Goal: Task Accomplishment & Management: Manage account settings

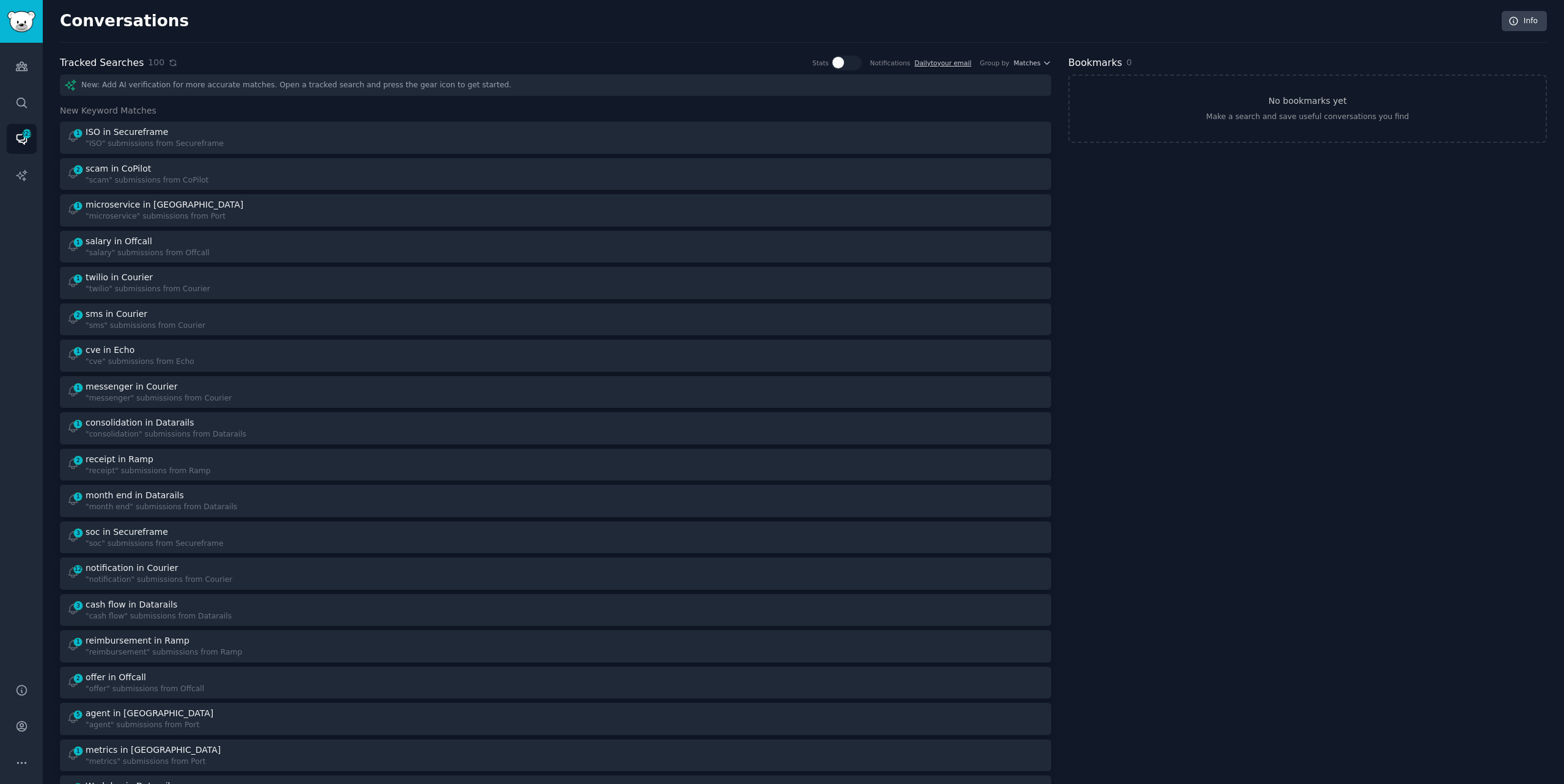
click at [169, 62] on icon at bounding box center [173, 63] width 9 height 9
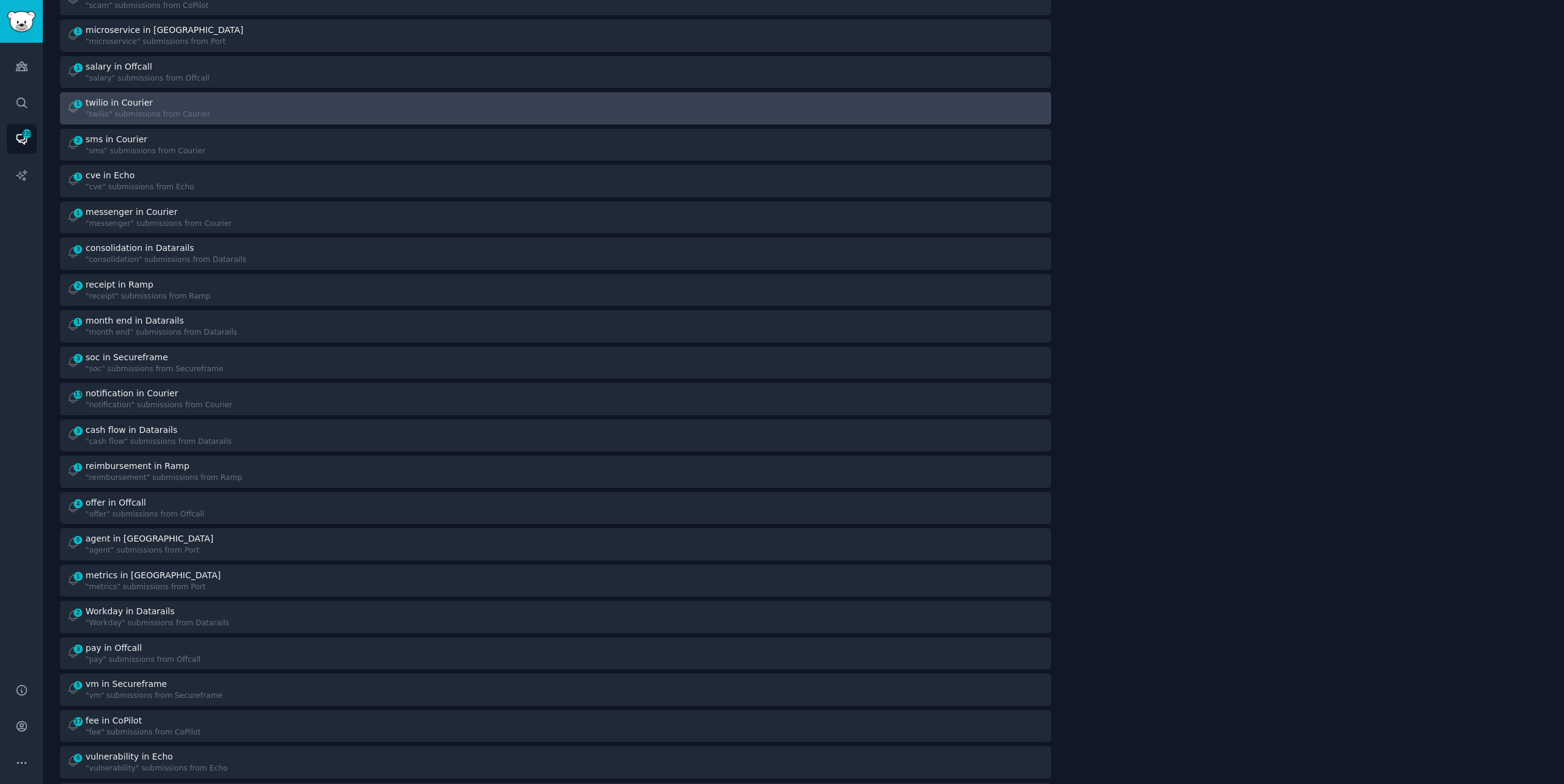
scroll to position [191, 0]
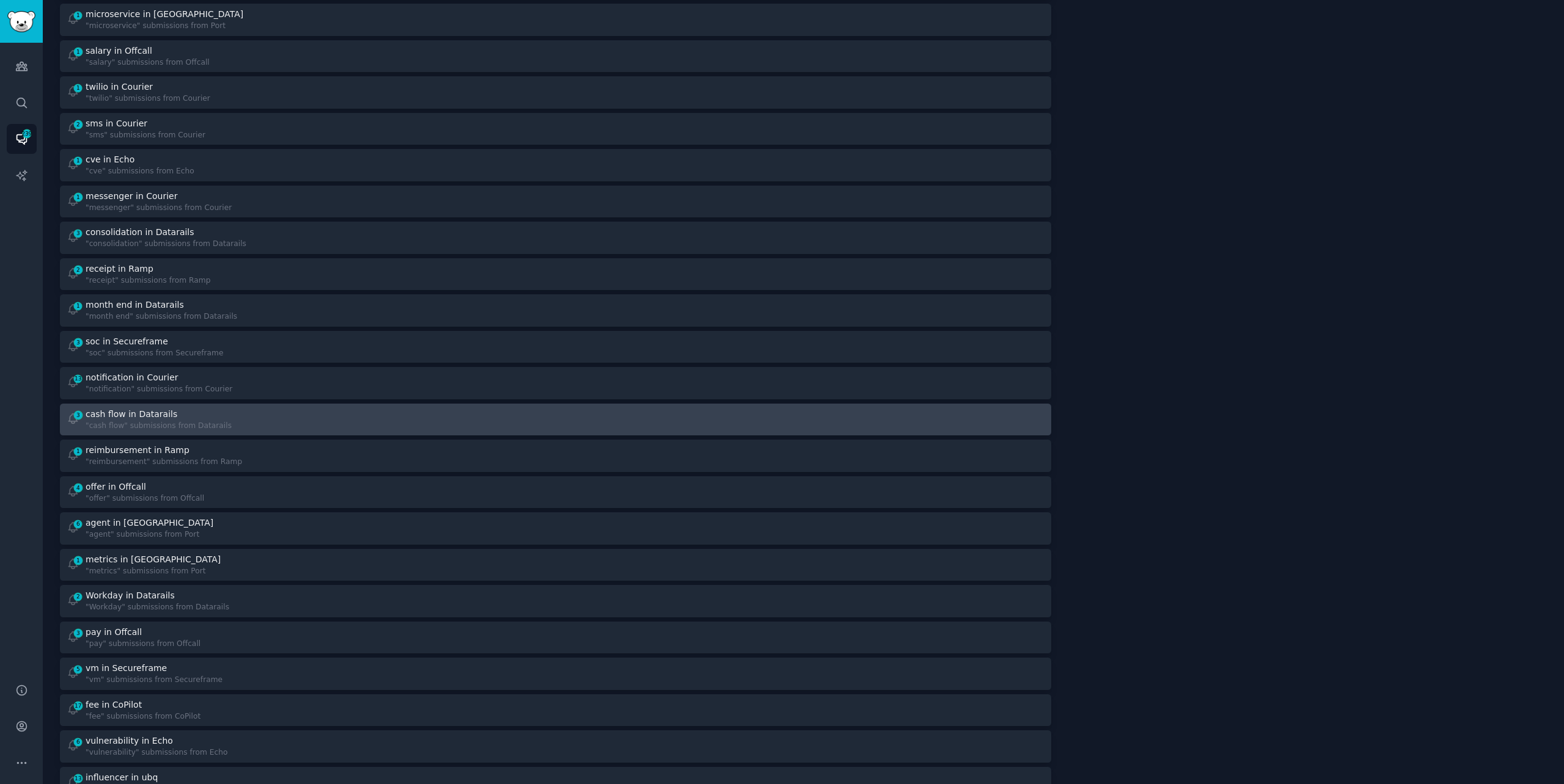
click at [388, 408] on div "3 cash flow in Datarails "cash flow" submissions from Datarails" at bounding box center [307, 420] width 481 height 24
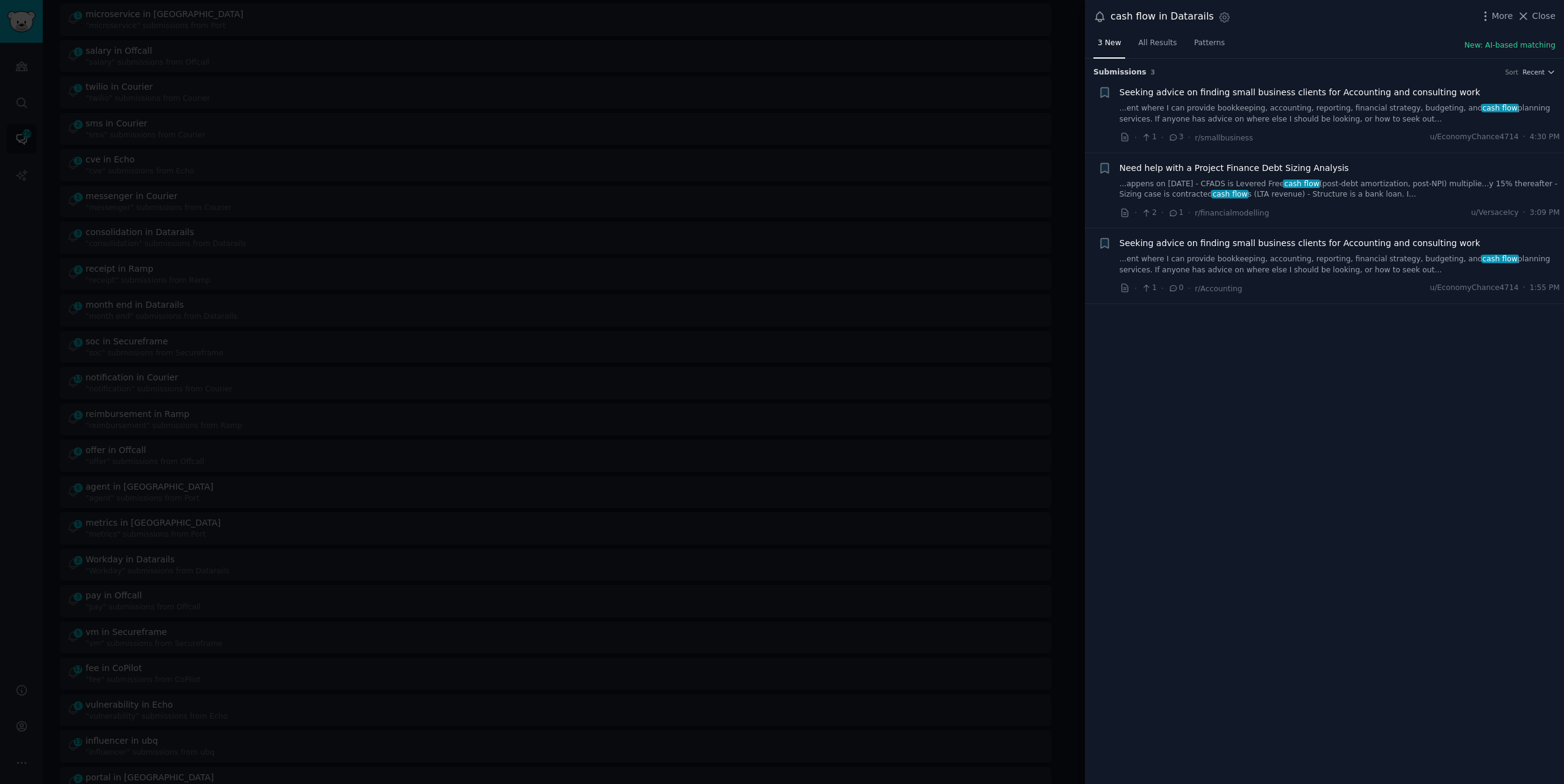
click at [1356, 179] on link "...appens on [DATE] - CFADS is Levered Free cash flow (post-debt amortization, …" at bounding box center [1340, 189] width 441 height 21
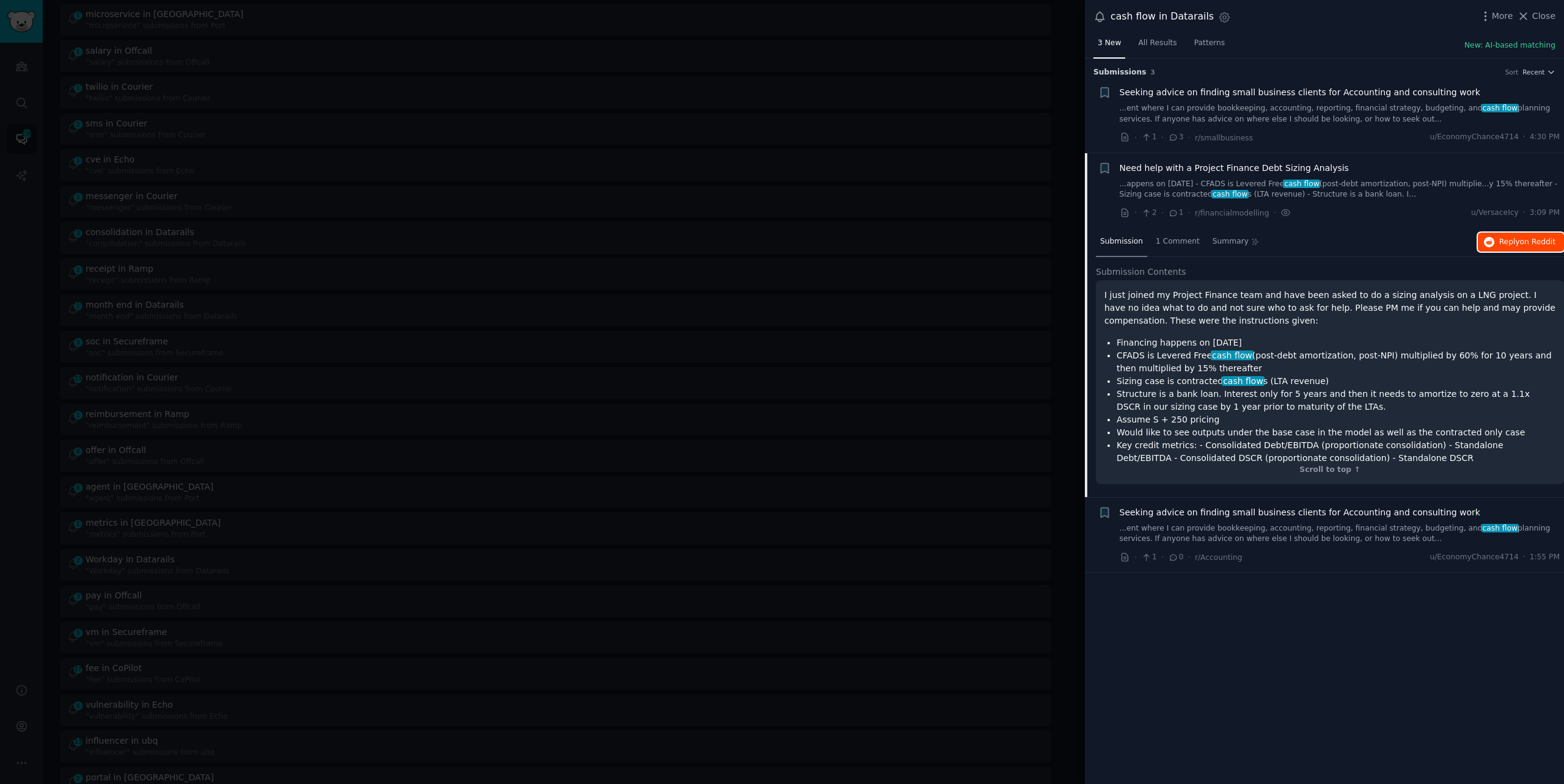
click at [1503, 237] on span "Reply on Reddit" at bounding box center [1527, 243] width 56 height 11
click at [338, 27] on div at bounding box center [782, 392] width 1564 height 784
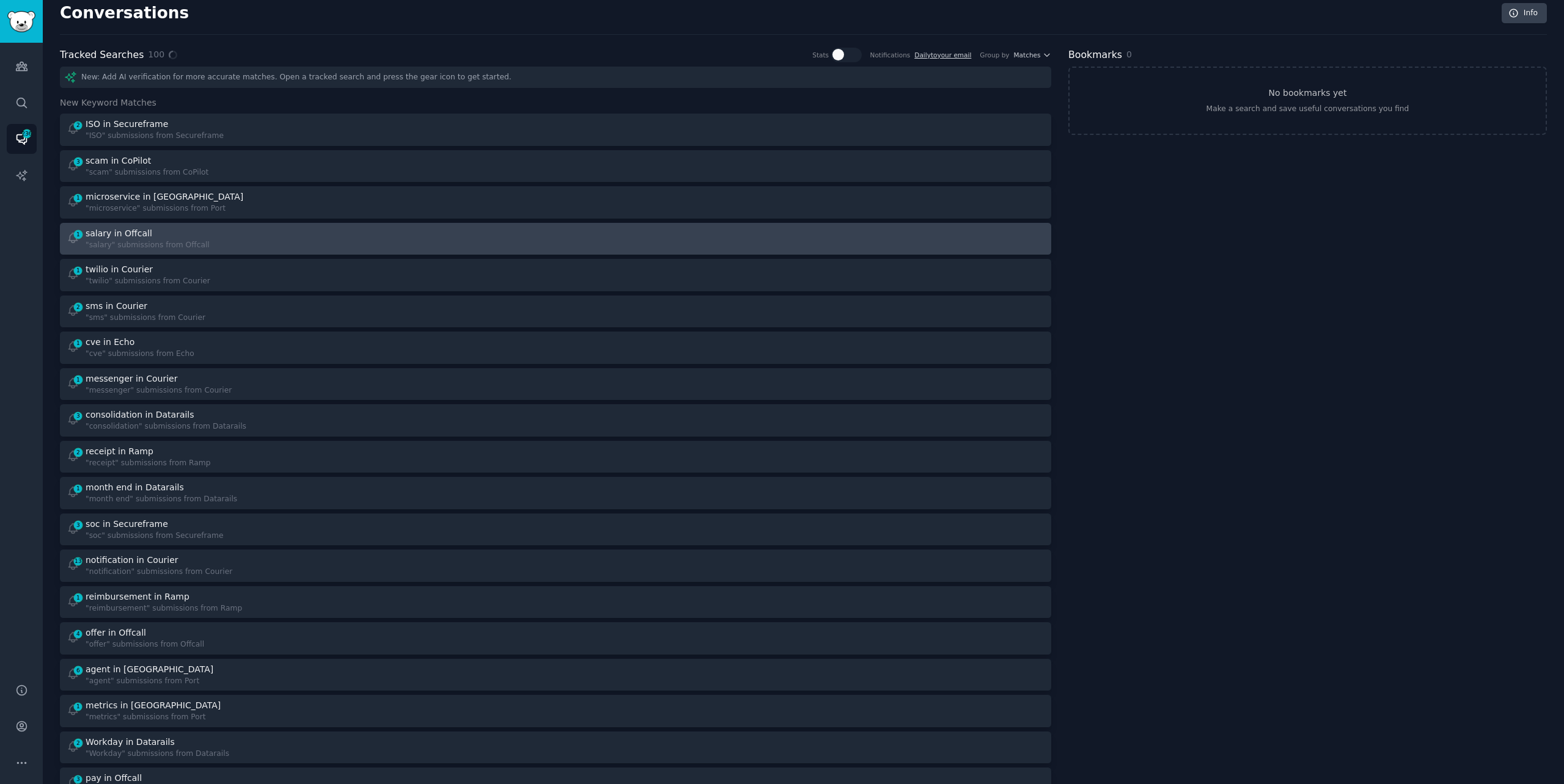
scroll to position [6, 0]
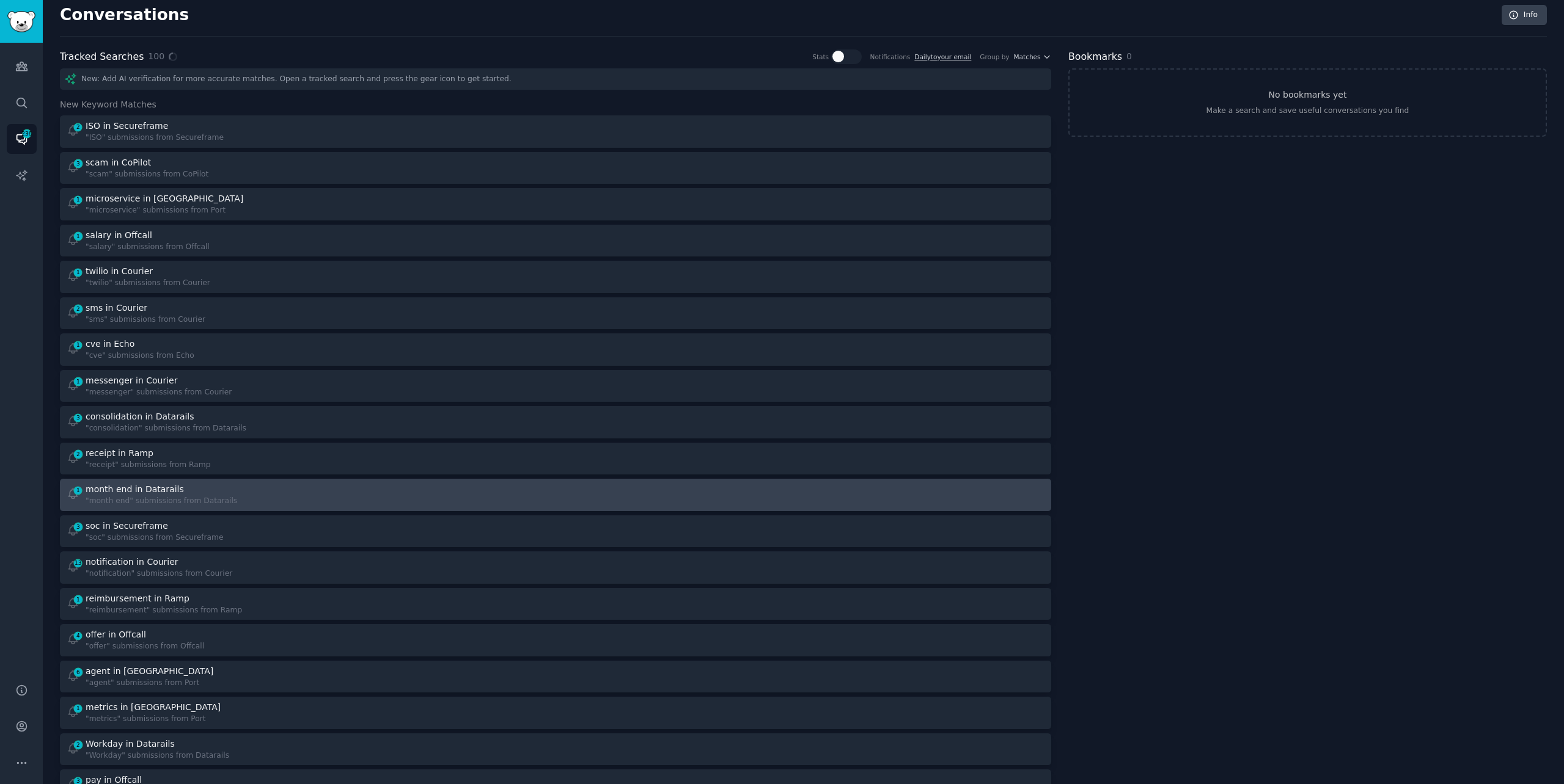
click at [208, 491] on div "month end in Datarails" at bounding box center [161, 489] width 152 height 13
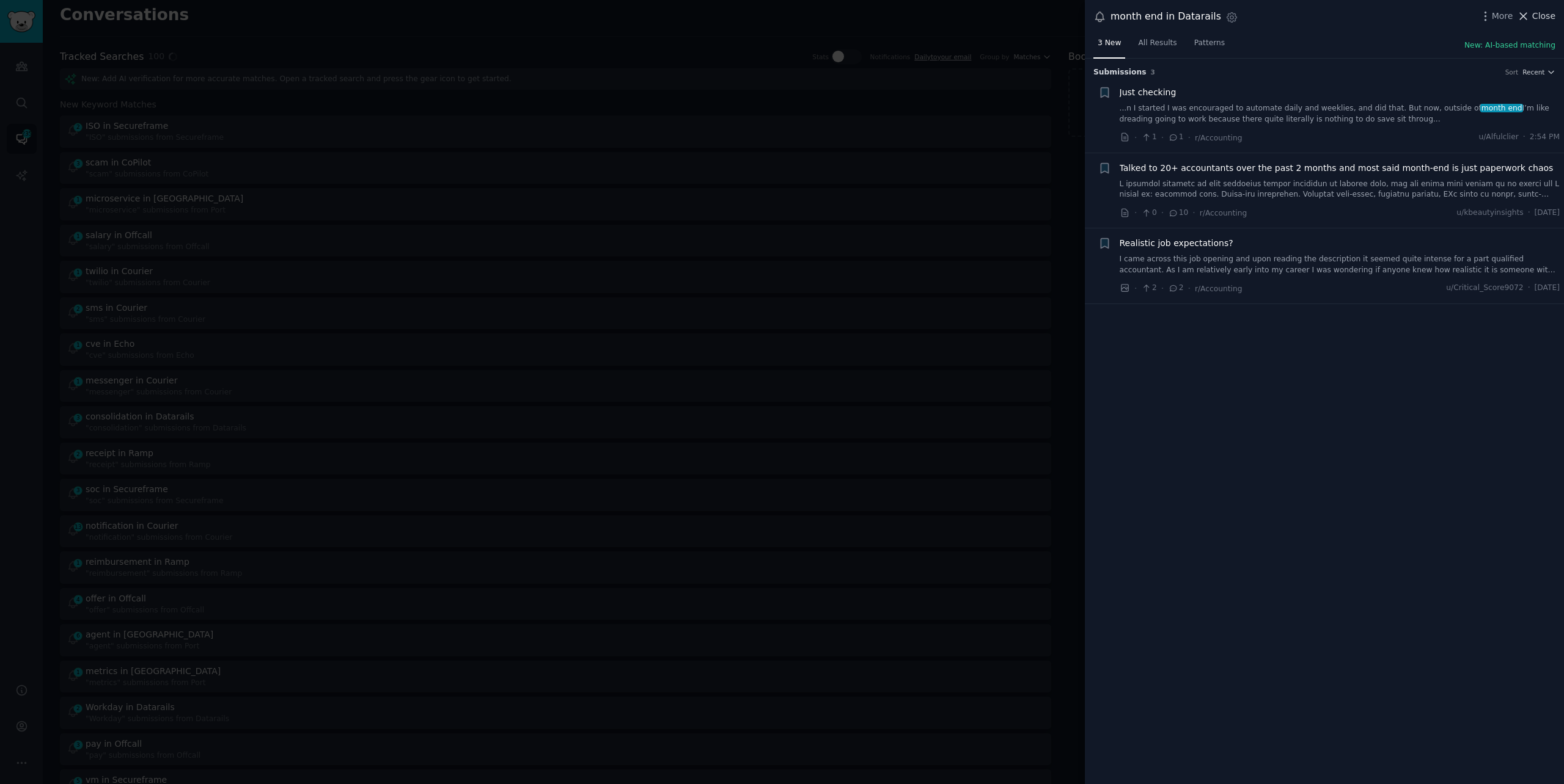
click at [1533, 12] on span "Close" at bounding box center [1544, 16] width 23 height 13
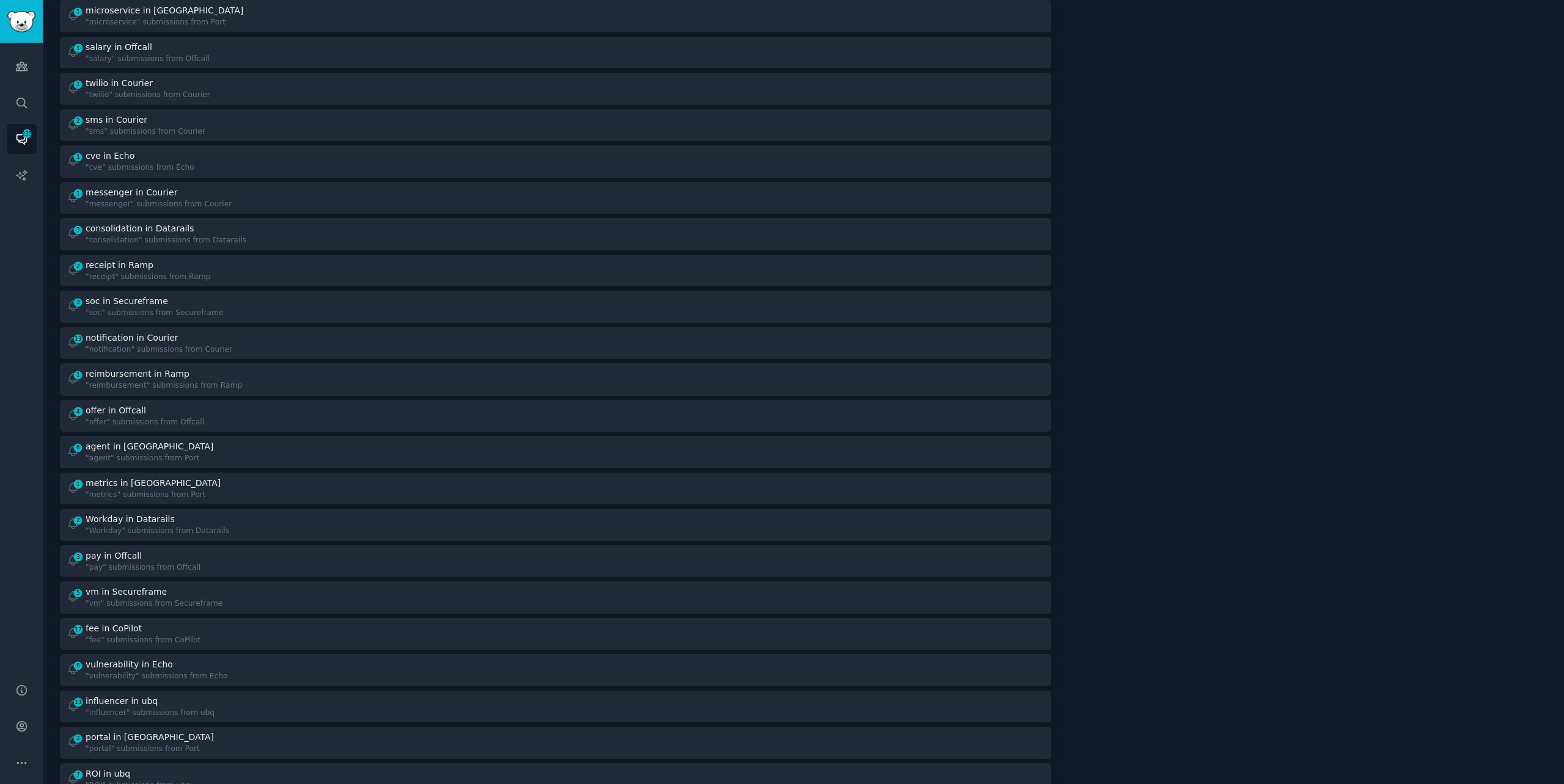
scroll to position [195, 0]
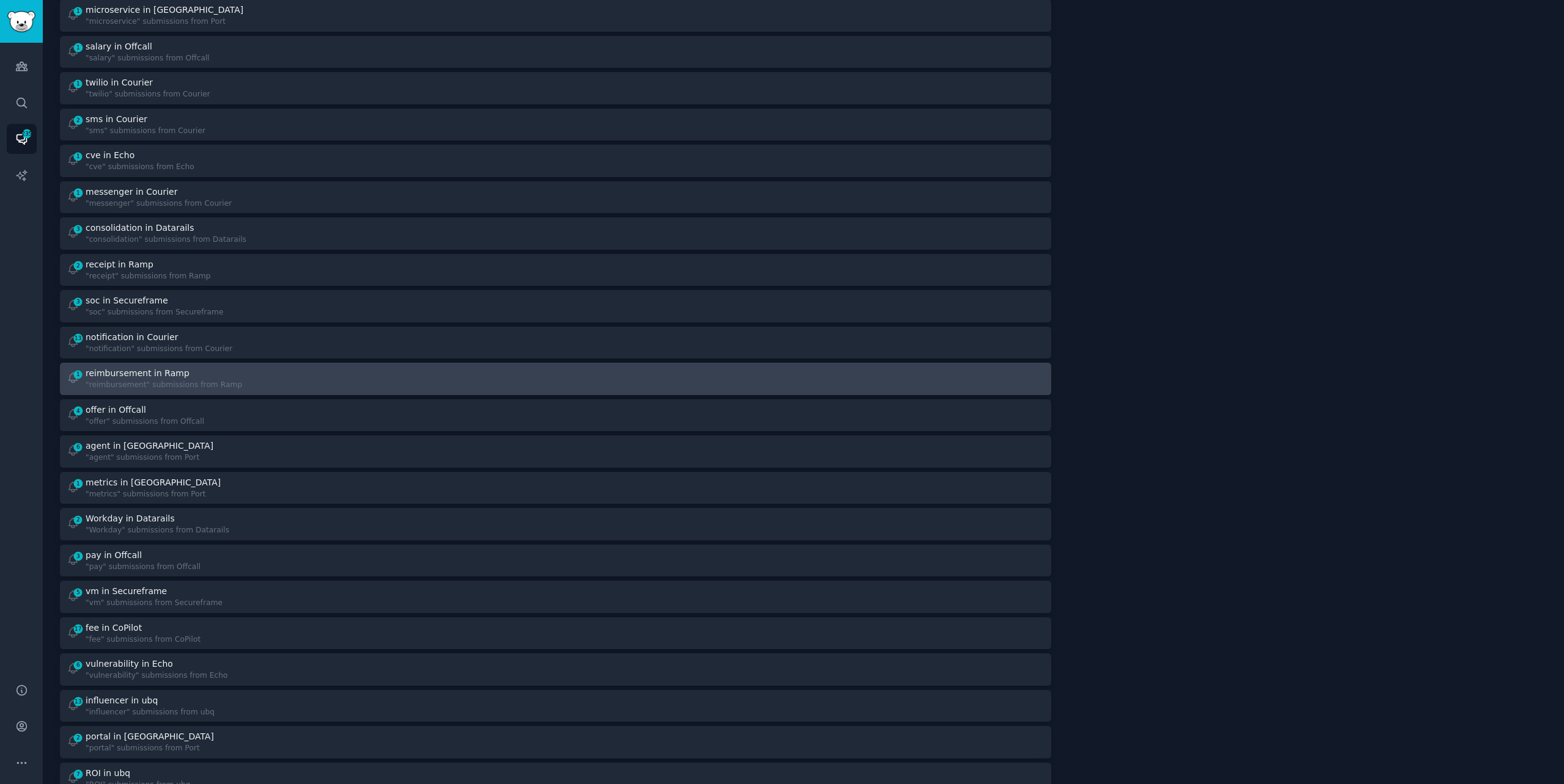
click at [373, 376] on div "1 reimbursement in Ramp "reimbursement" submissions from Ramp" at bounding box center [307, 379] width 481 height 24
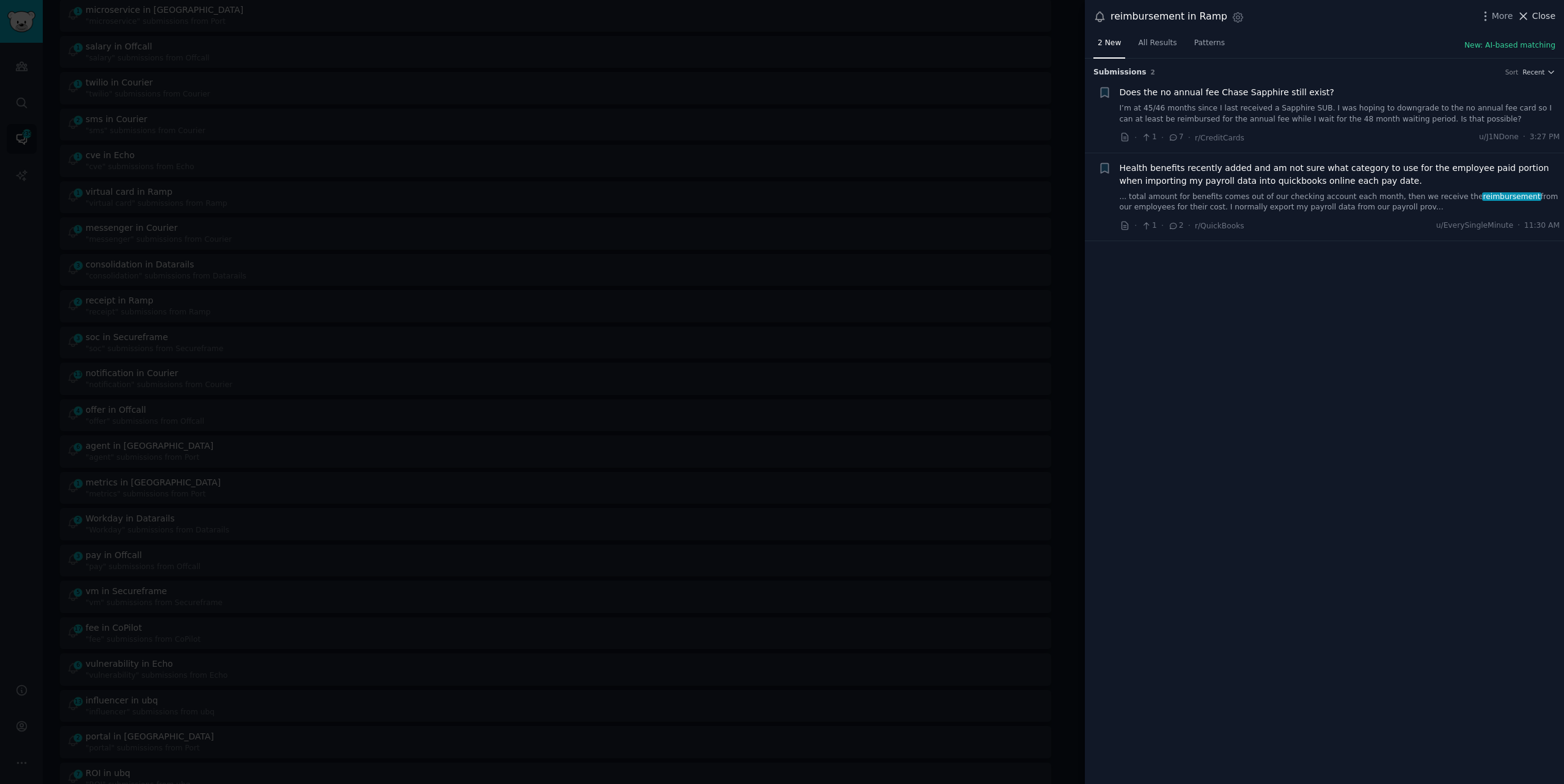
click at [1541, 20] on span "Close" at bounding box center [1544, 16] width 23 height 13
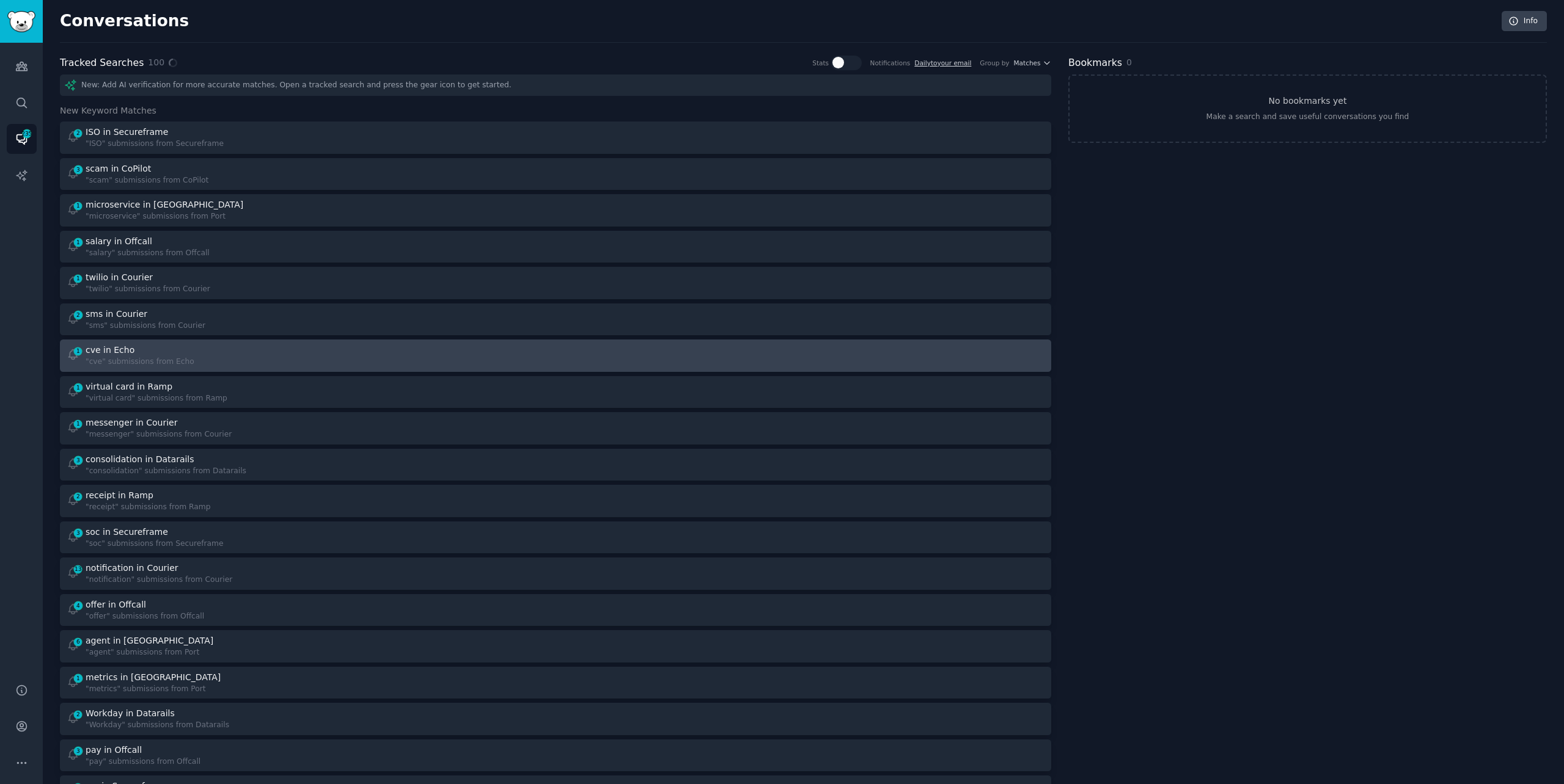
click at [435, 365] on div "1 cve in Echo "cve" submissions from Echo" at bounding box center [307, 356] width 481 height 24
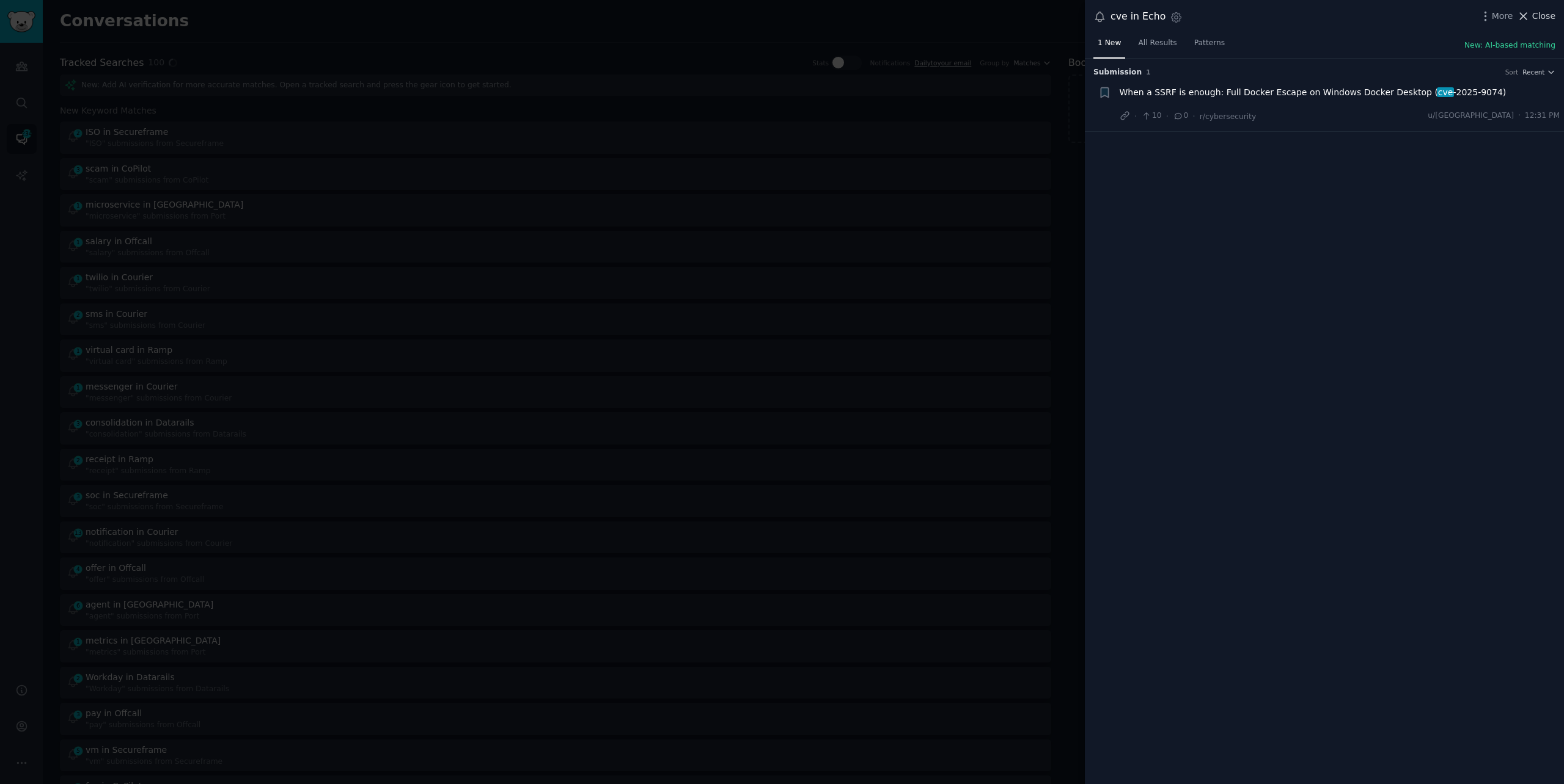
click at [1531, 10] on button "Close" at bounding box center [1536, 16] width 39 height 13
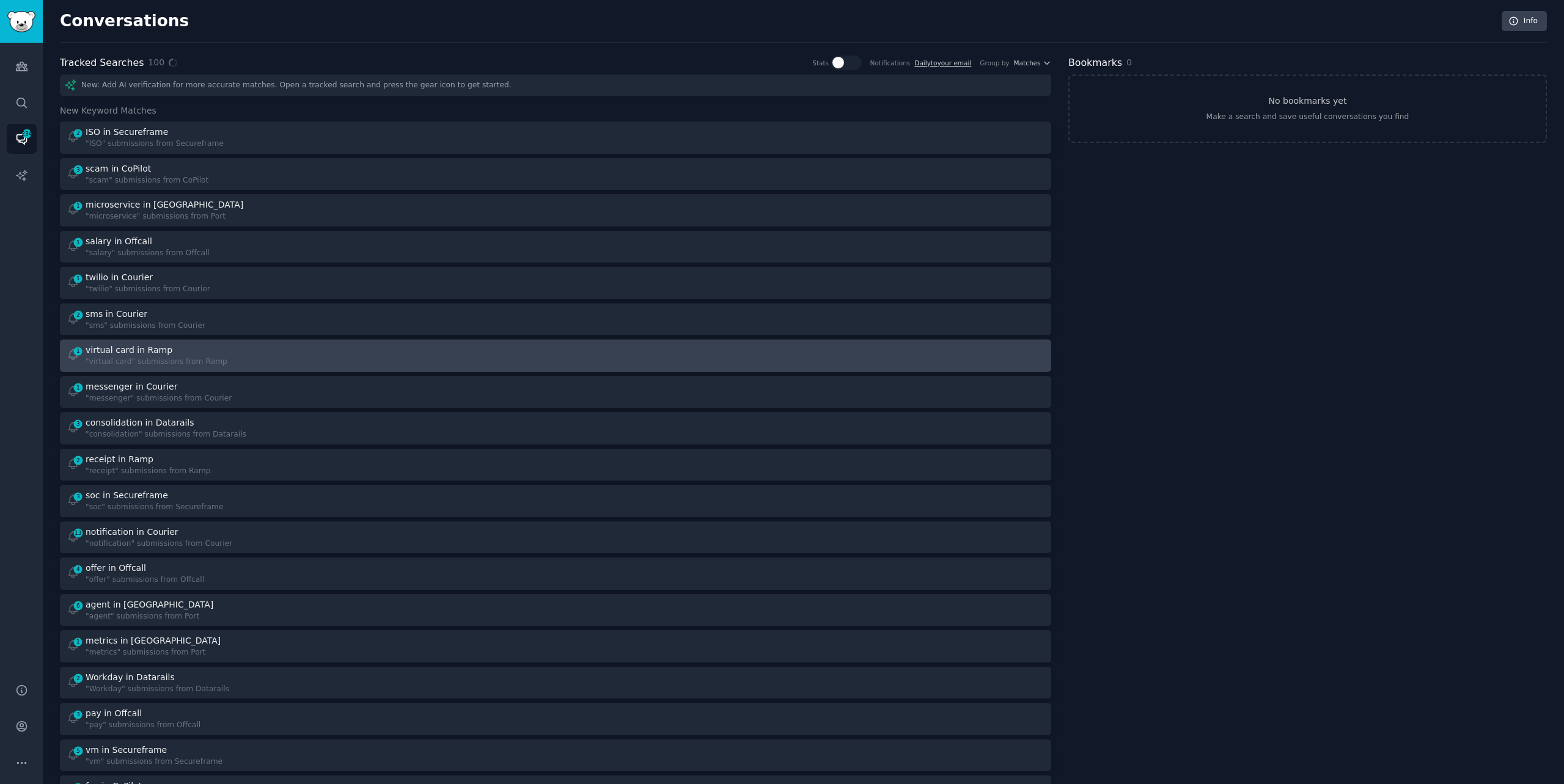
click at [463, 342] on link "1 virtual card in Ramp "virtual card" submissions from Ramp" at bounding box center [555, 356] width 991 height 32
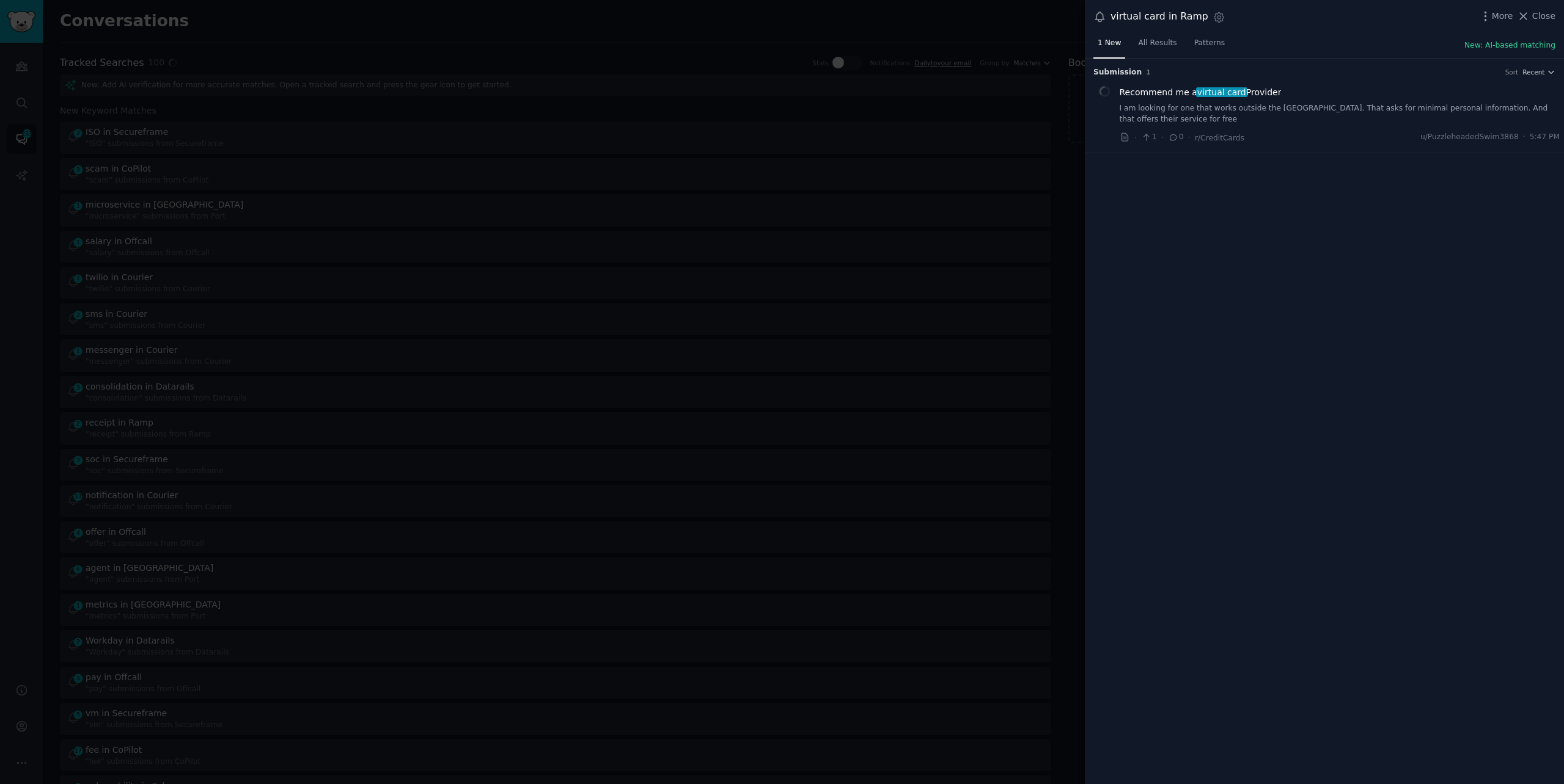
click at [1310, 105] on link "I am looking for one that works outside the [GEOGRAPHIC_DATA]. That asks for mi…" at bounding box center [1340, 114] width 441 height 21
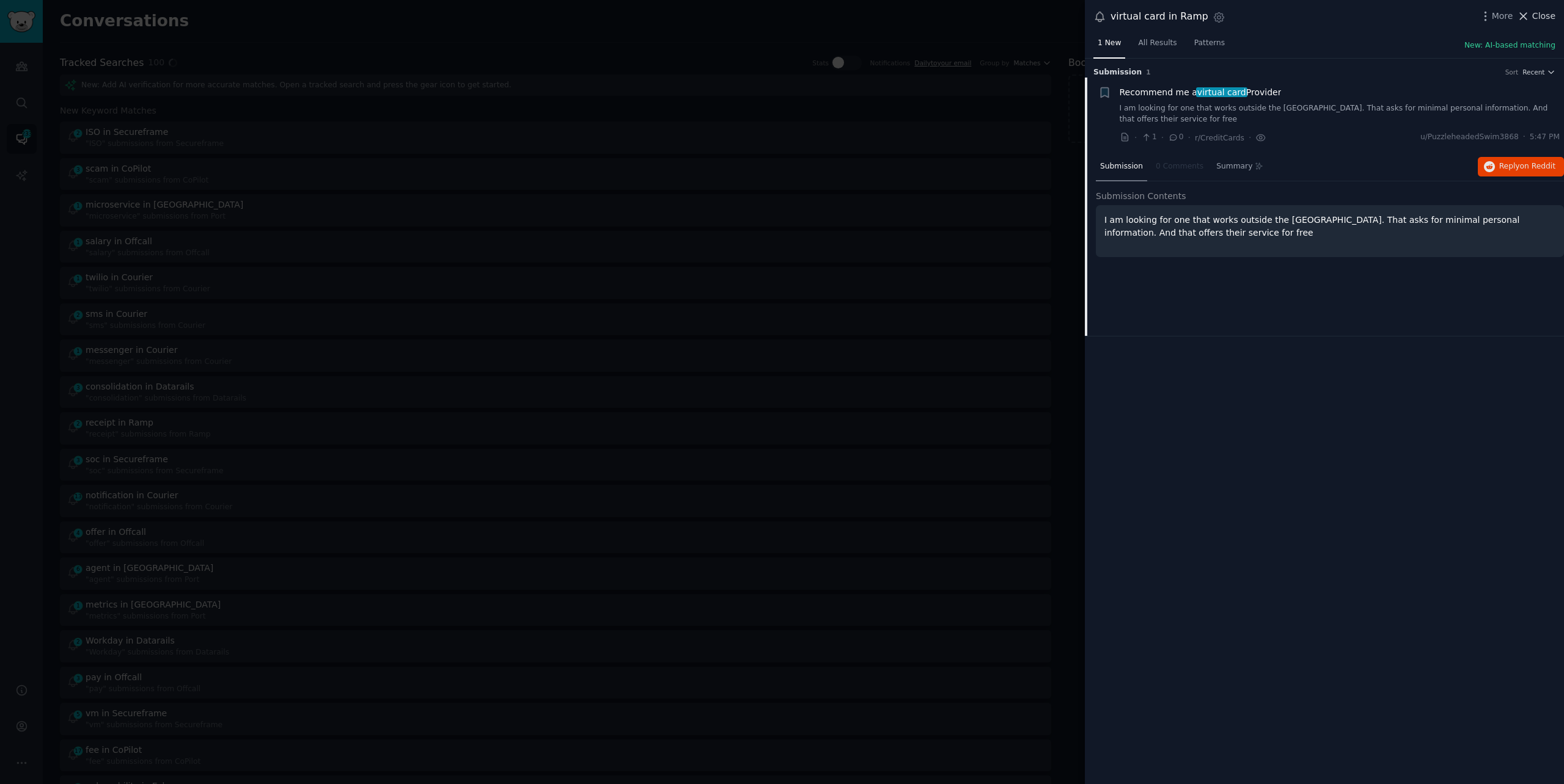
click at [1530, 20] on icon at bounding box center [1523, 16] width 13 height 13
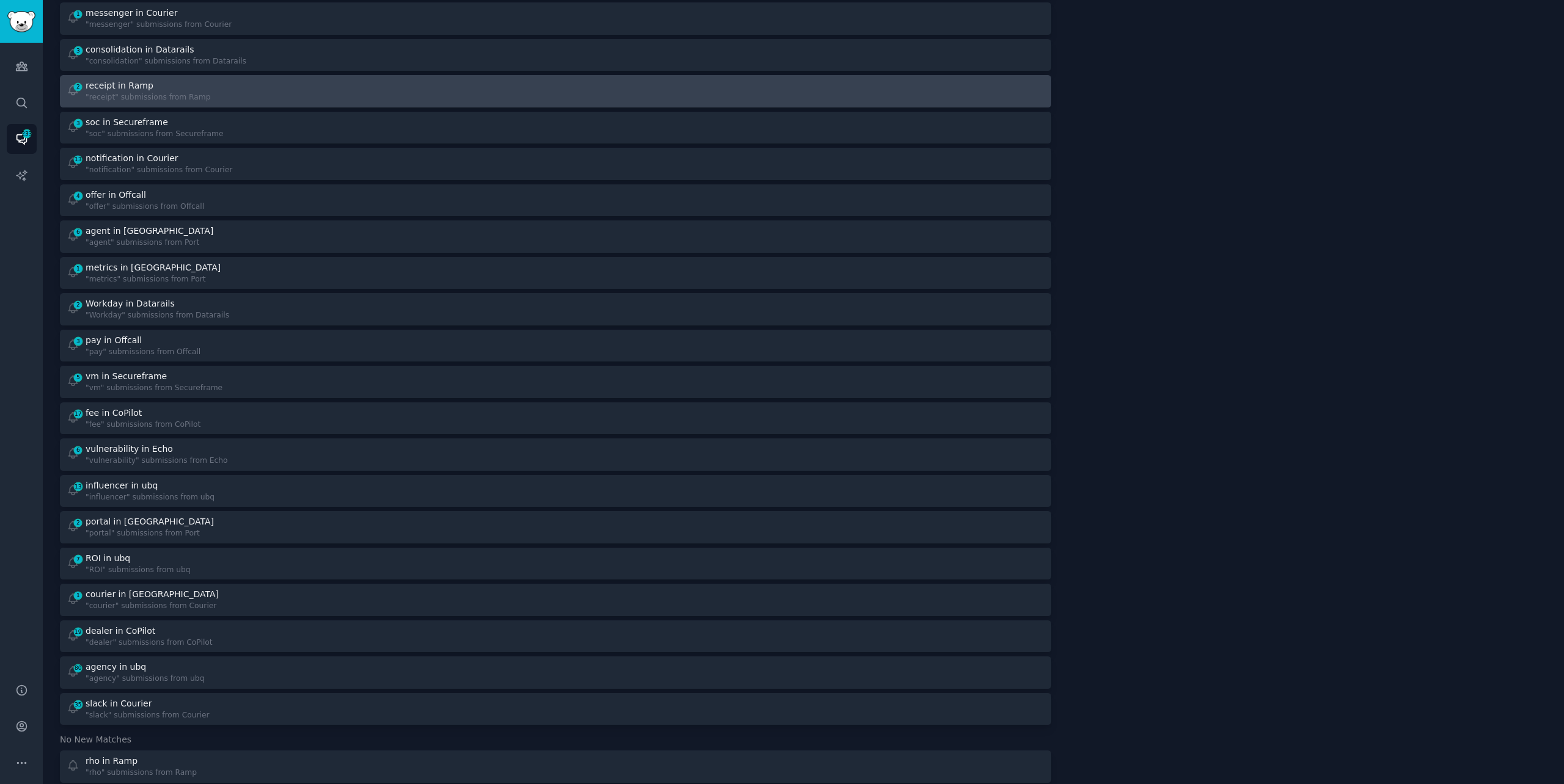
scroll to position [338, 0]
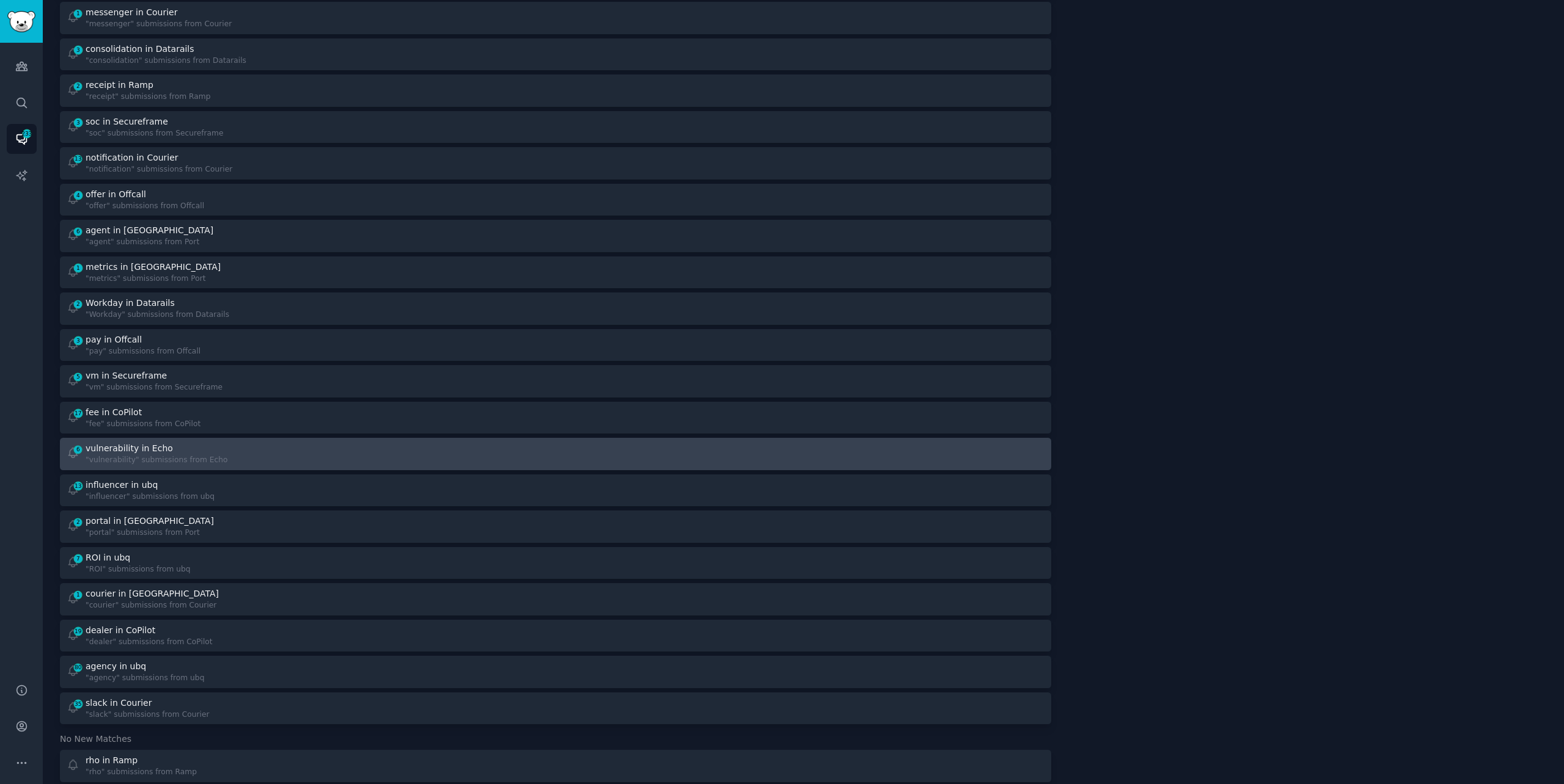
click at [367, 458] on div "6 vulnerability in Echo "vulnerability" submissions from Echo" at bounding box center [307, 454] width 481 height 24
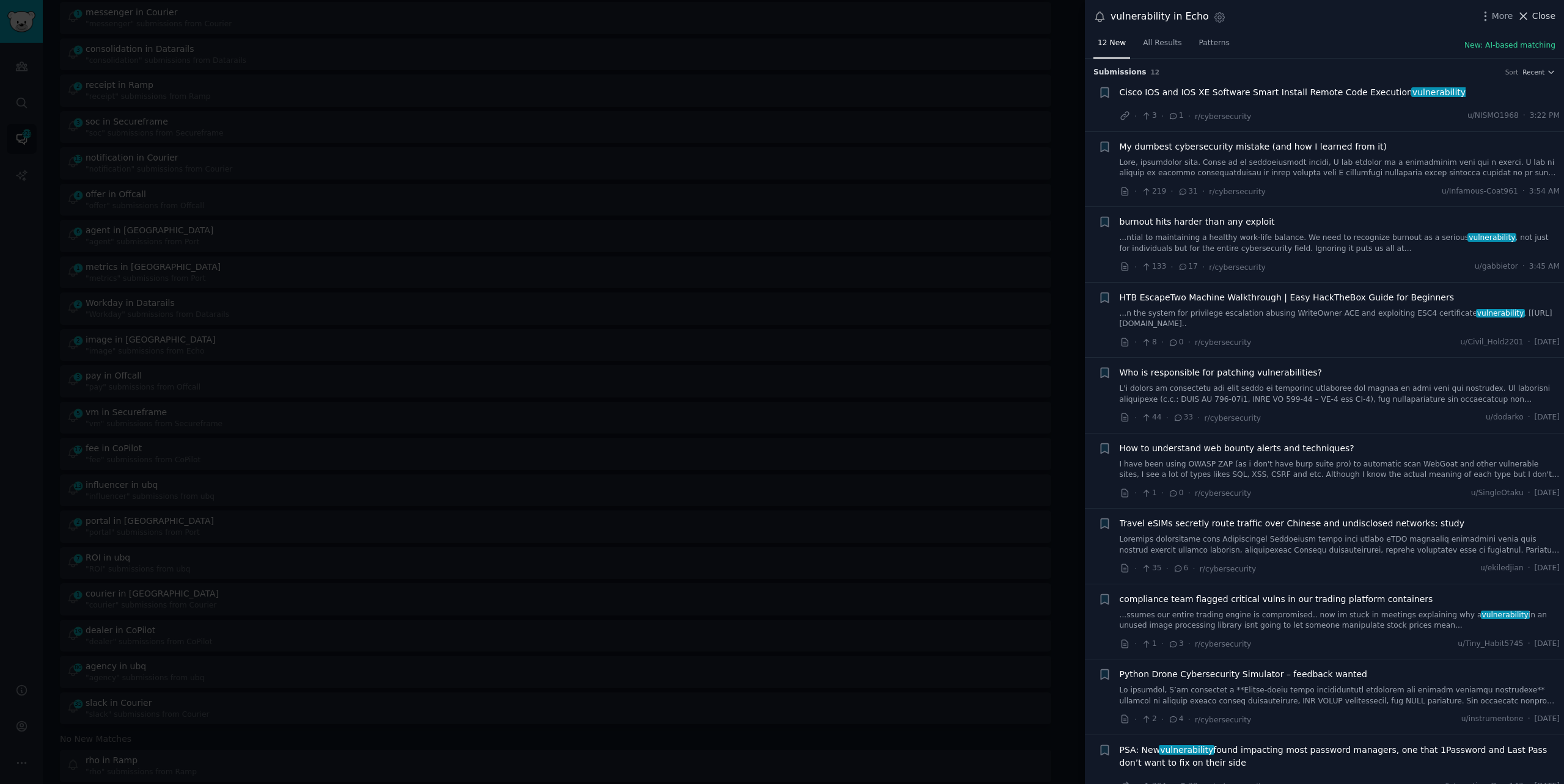
click at [1526, 18] on icon at bounding box center [1523, 16] width 13 height 13
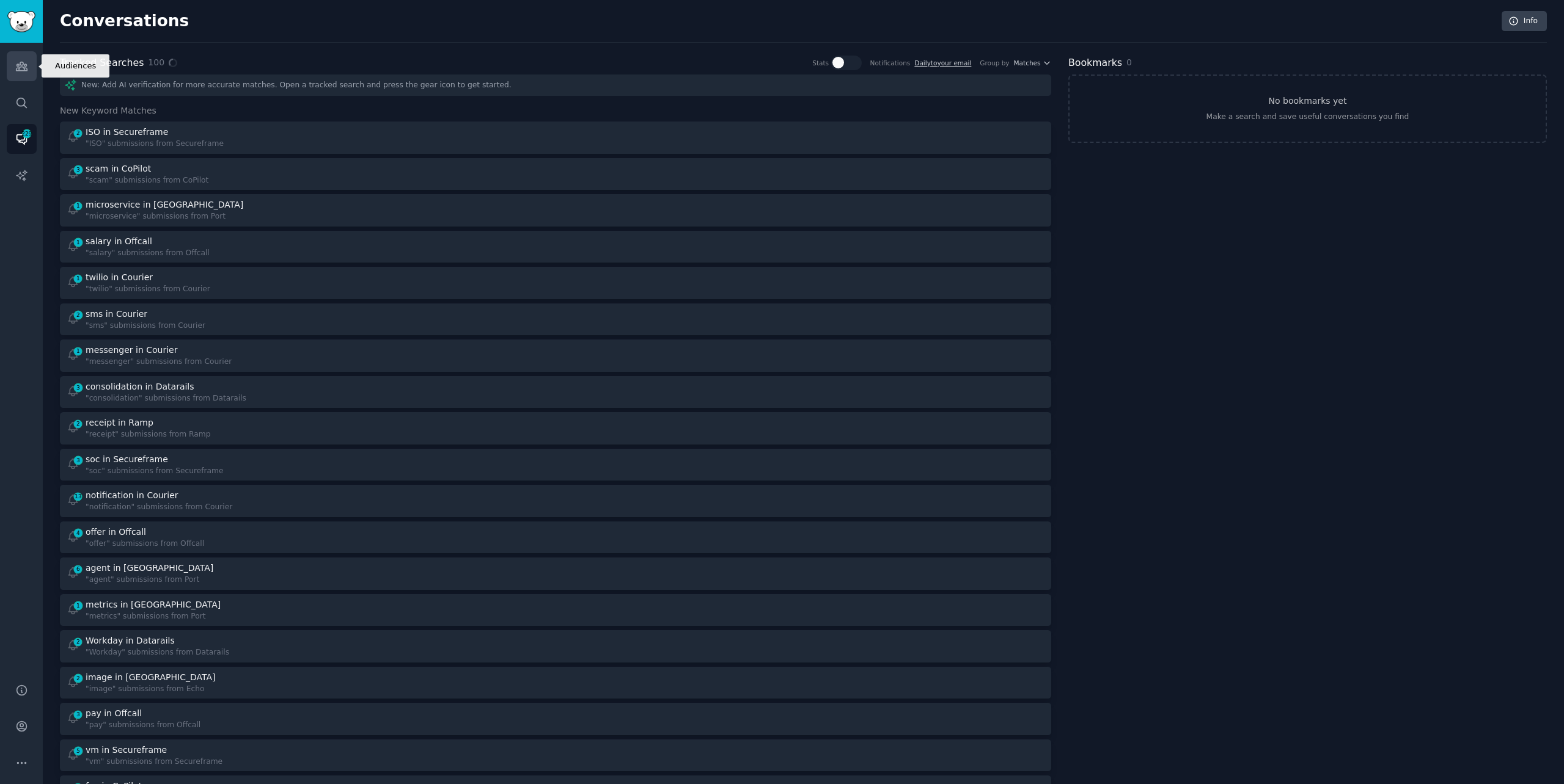
click at [24, 72] on icon "Sidebar" at bounding box center [21, 66] width 13 height 13
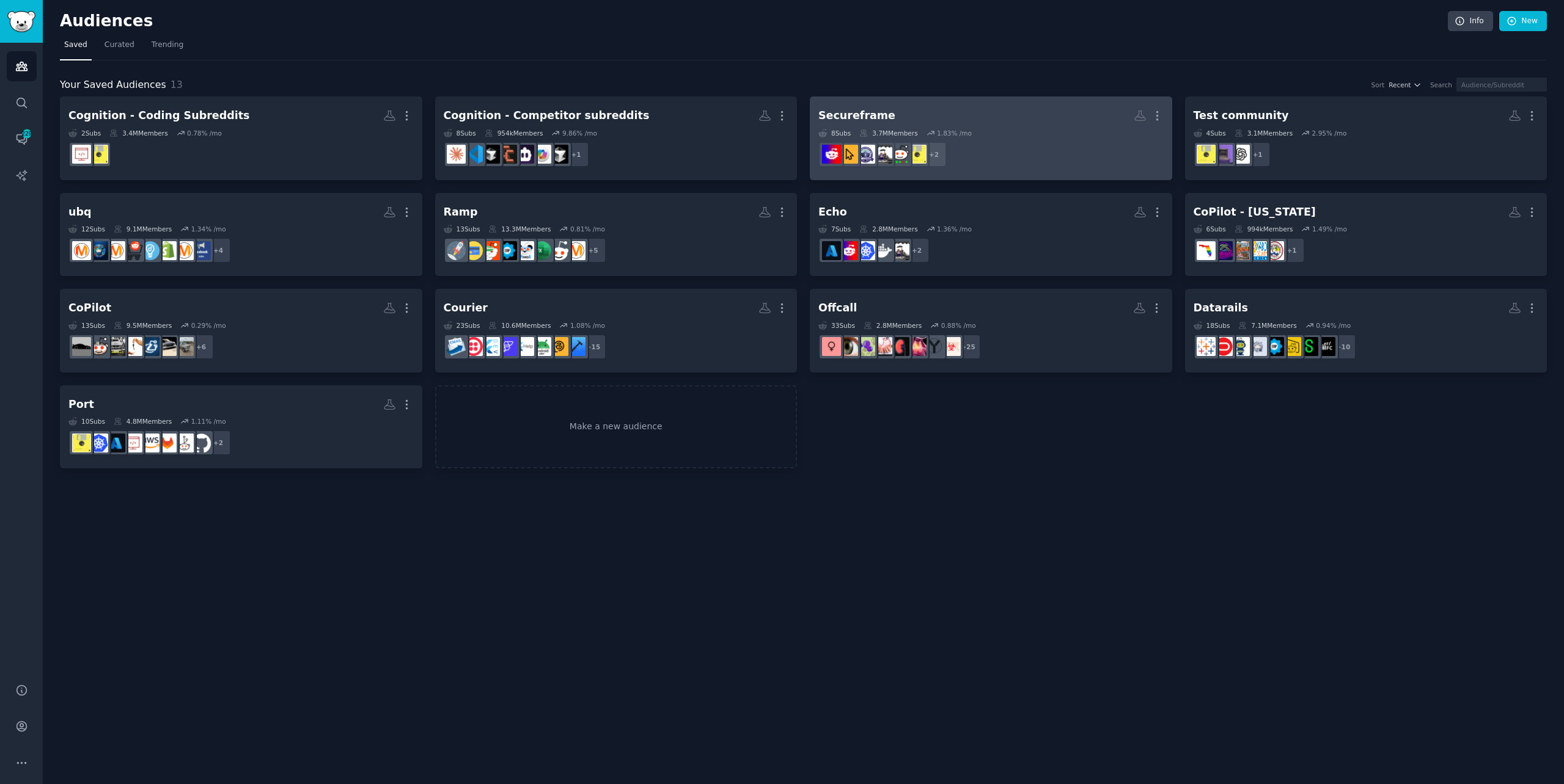
click at [869, 121] on div "Secureframe" at bounding box center [857, 115] width 77 height 15
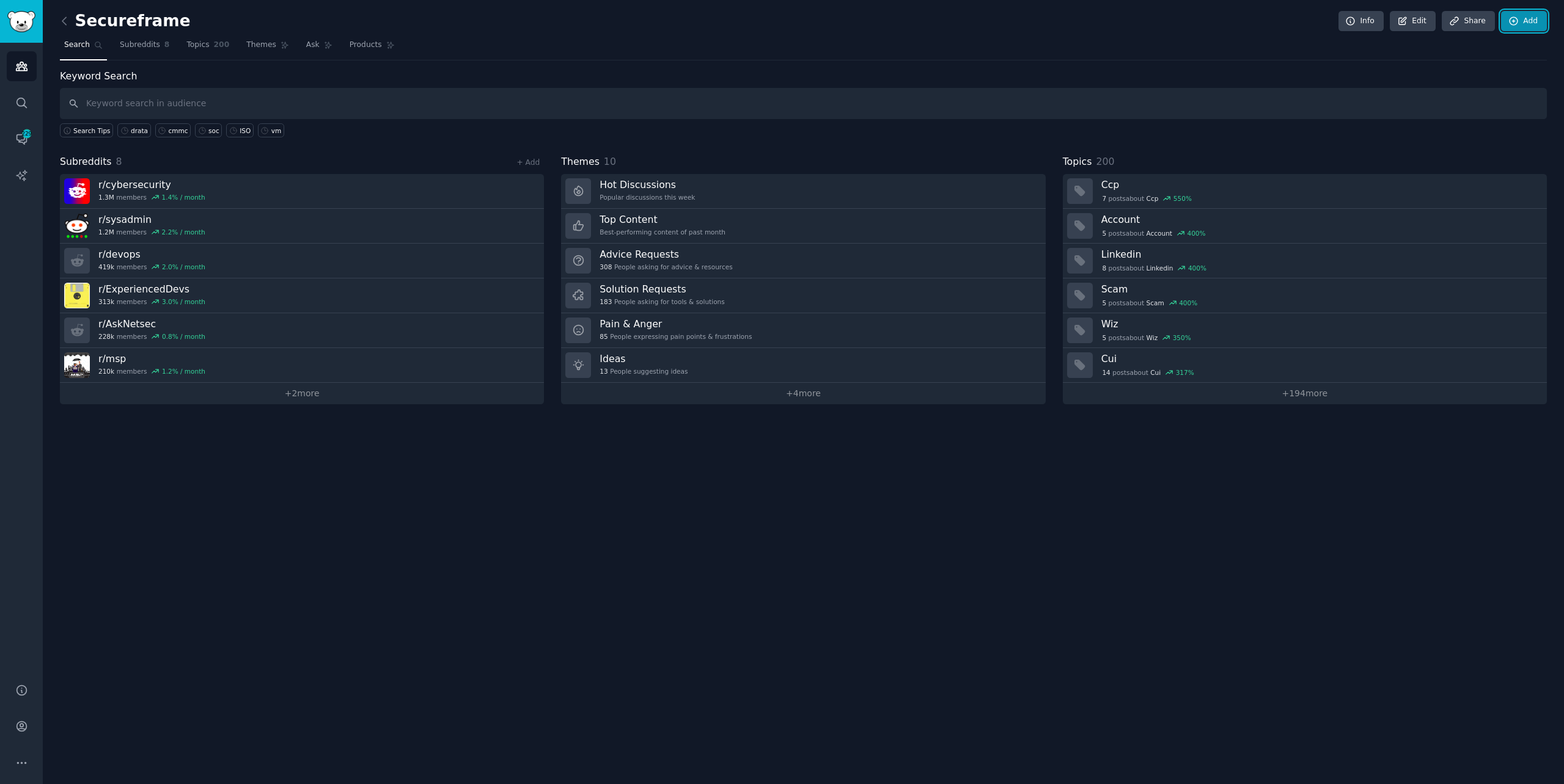
click at [1533, 23] on link "Add" at bounding box center [1524, 21] width 46 height 21
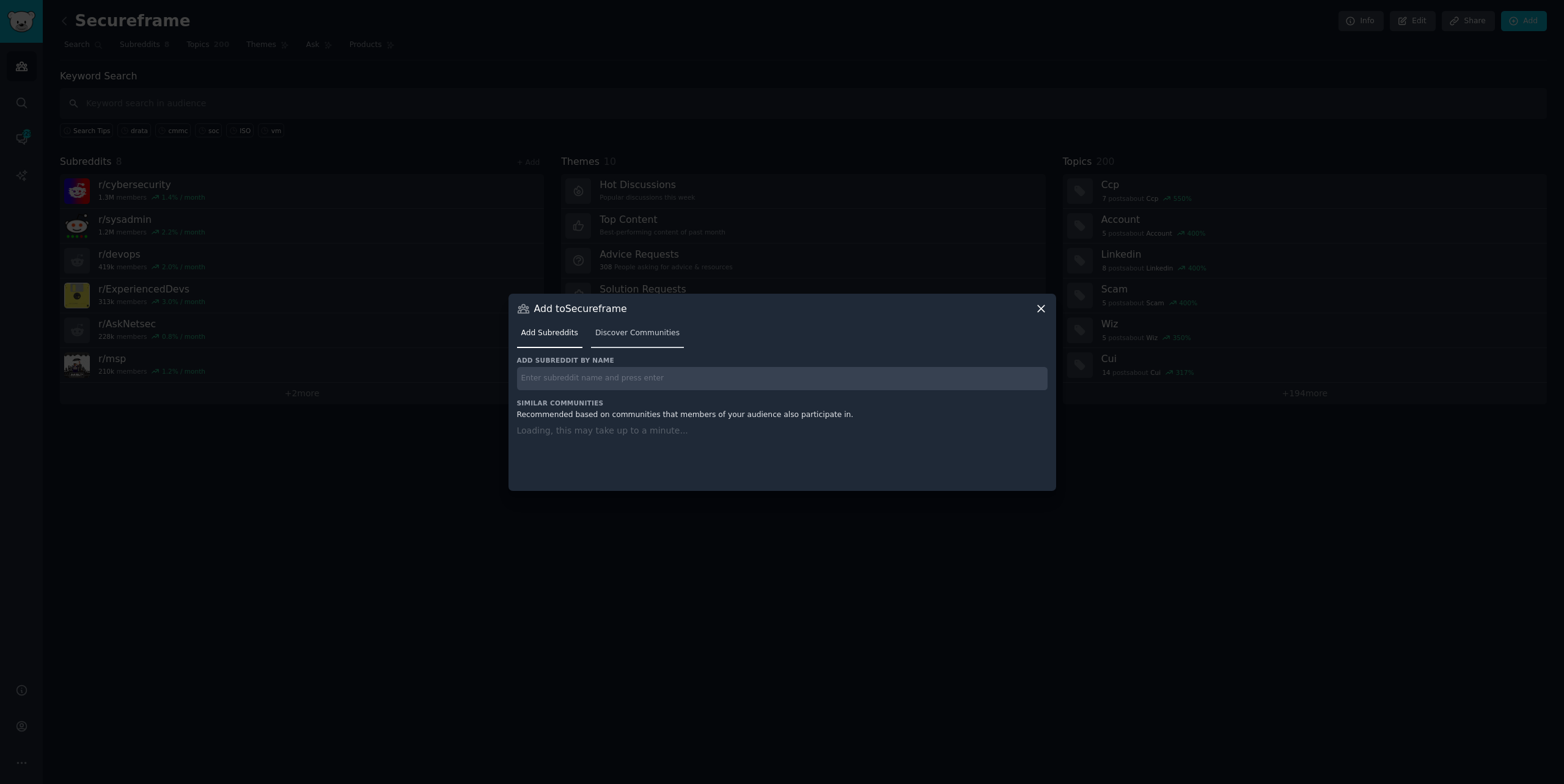
click at [615, 334] on span "Discover Communities" at bounding box center [638, 334] width 84 height 11
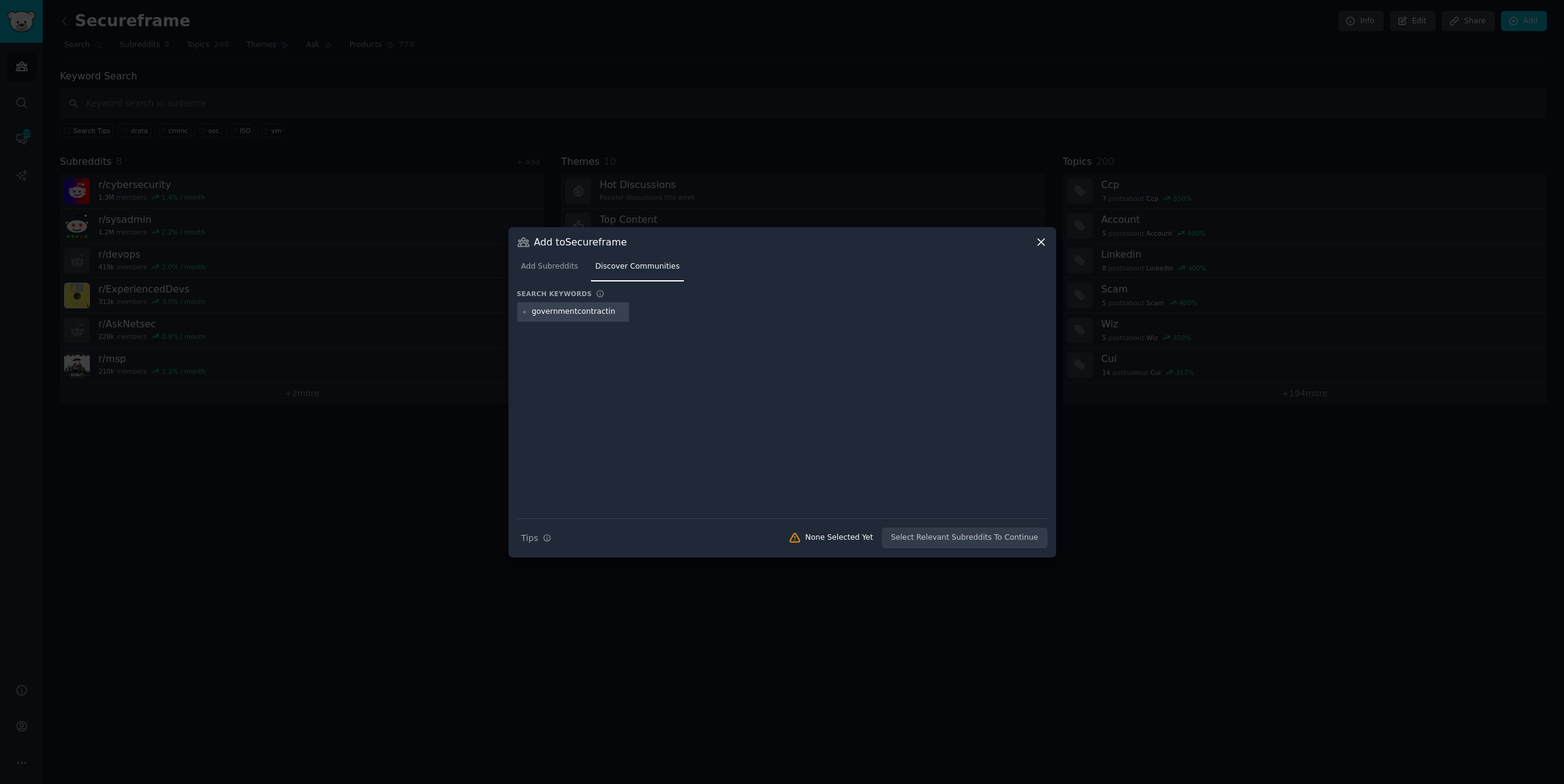
type input "governmentcontracting"
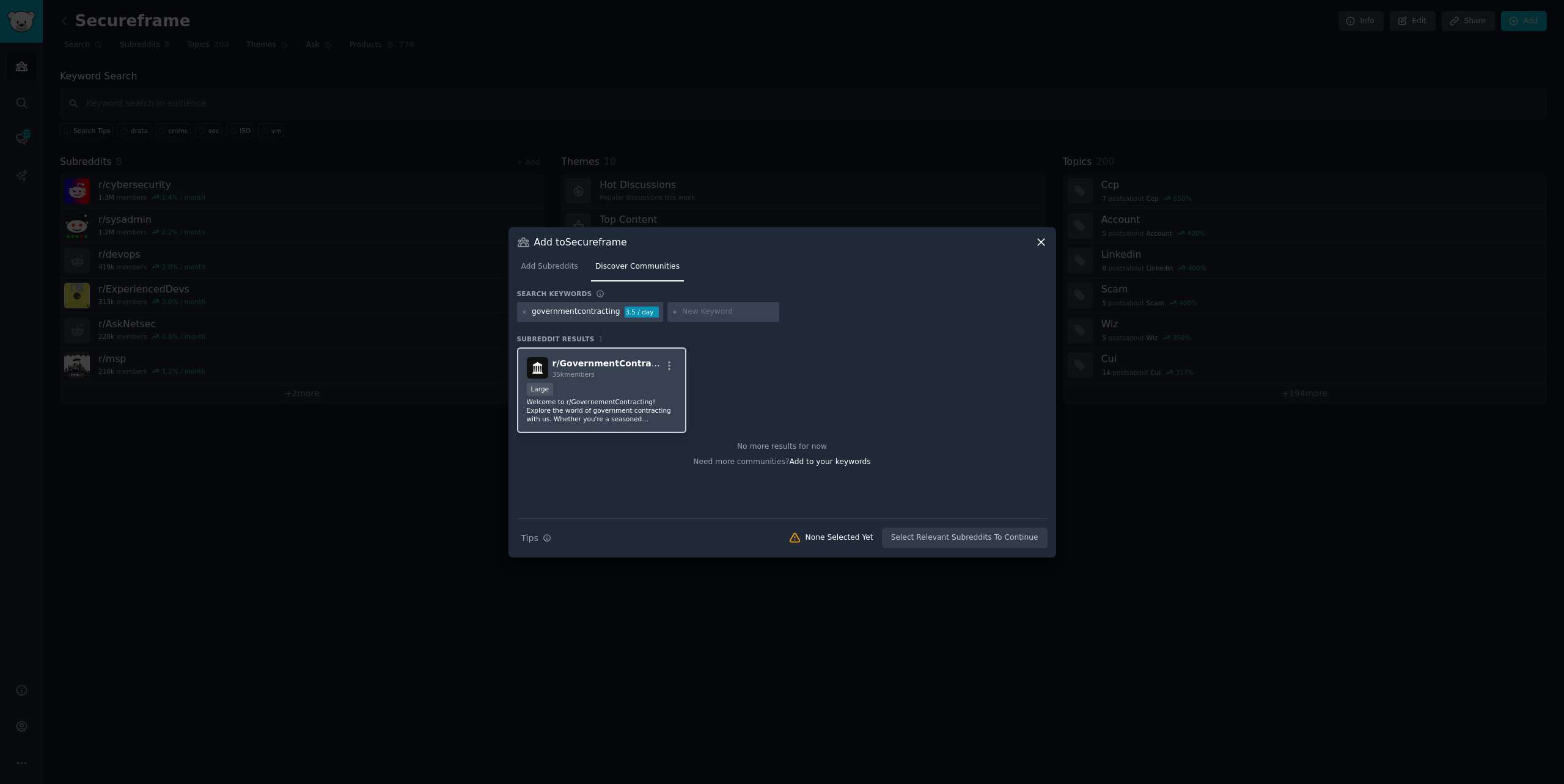
click at [609, 370] on div "35k members" at bounding box center [607, 375] width 109 height 9
click at [1009, 540] on button "Add to Audience" at bounding box center [1007, 538] width 80 height 21
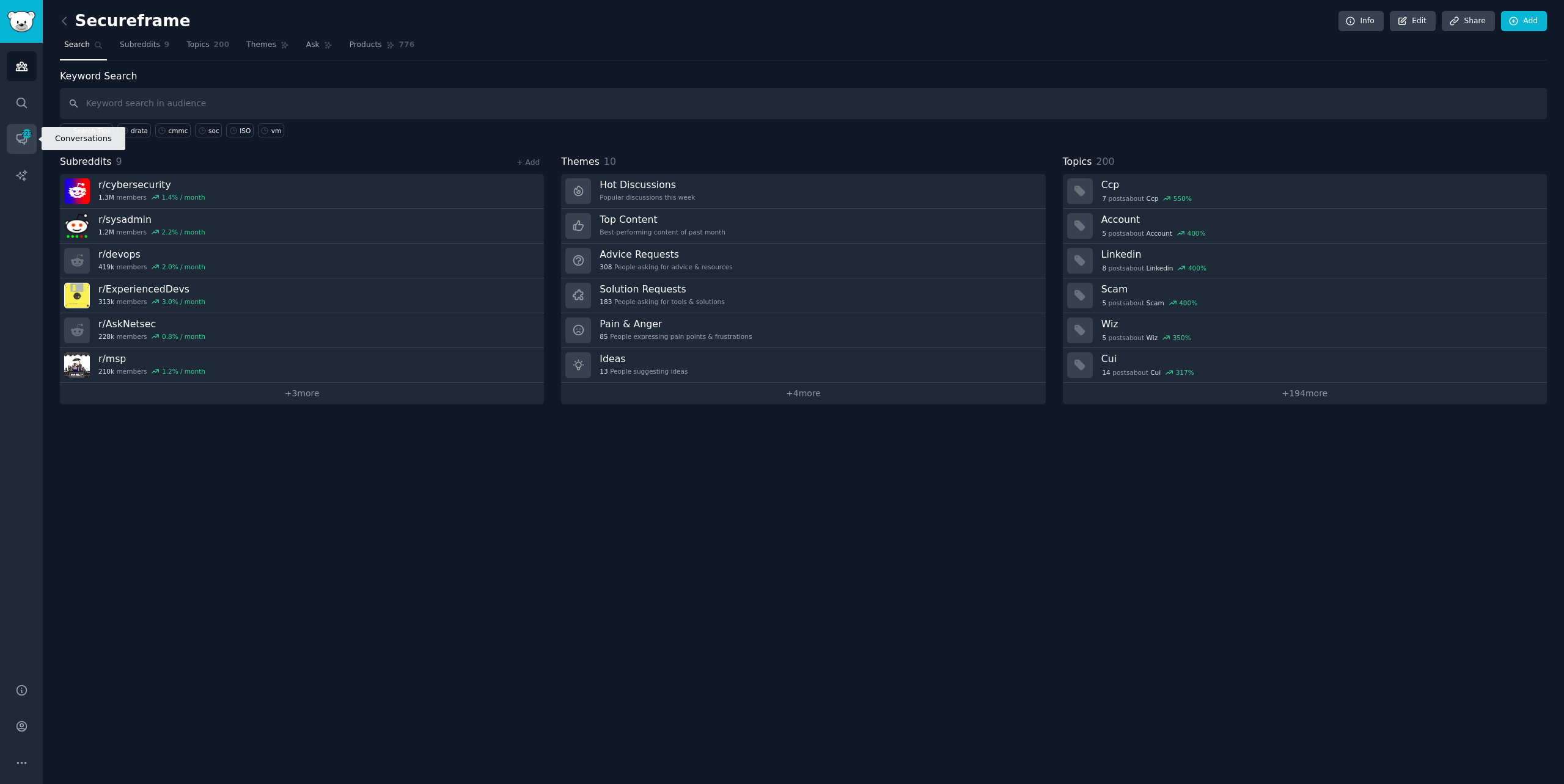
click at [9, 134] on link "Conversations 229" at bounding box center [21, 139] width 30 height 30
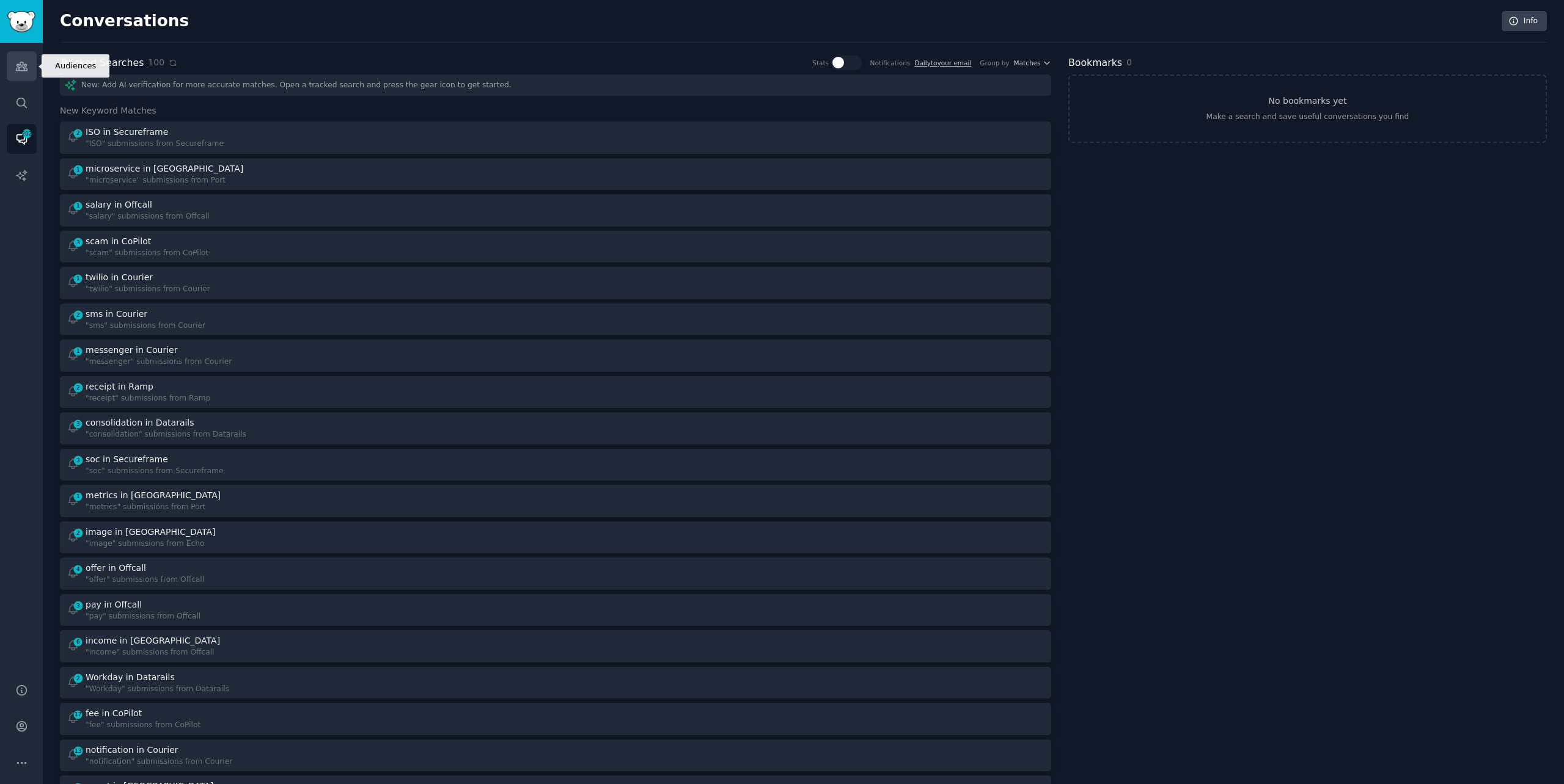
click at [17, 54] on link "Audiences" at bounding box center [21, 66] width 30 height 30
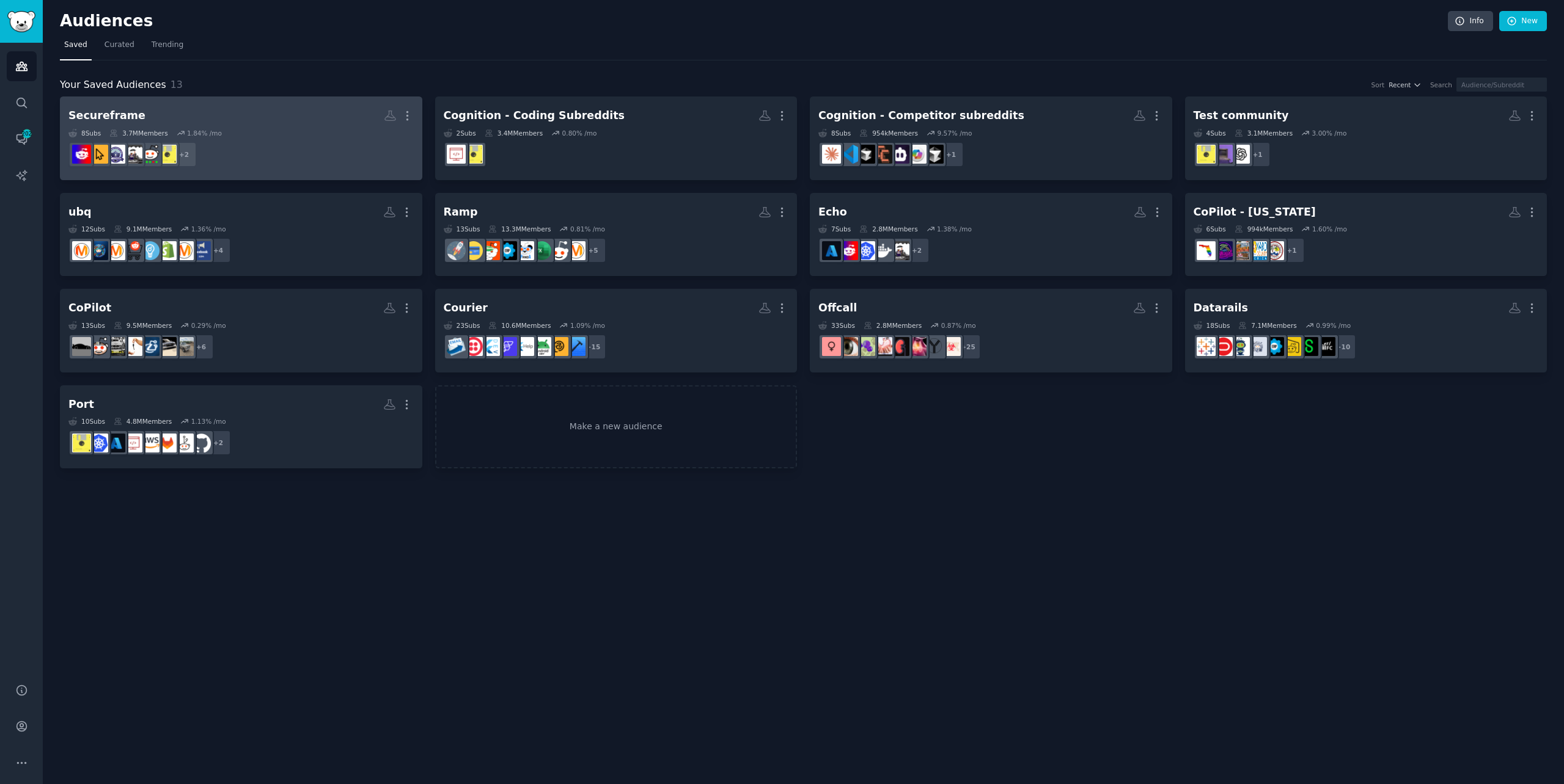
click at [147, 119] on h2 "Secureframe More" at bounding box center [241, 115] width 345 height 21
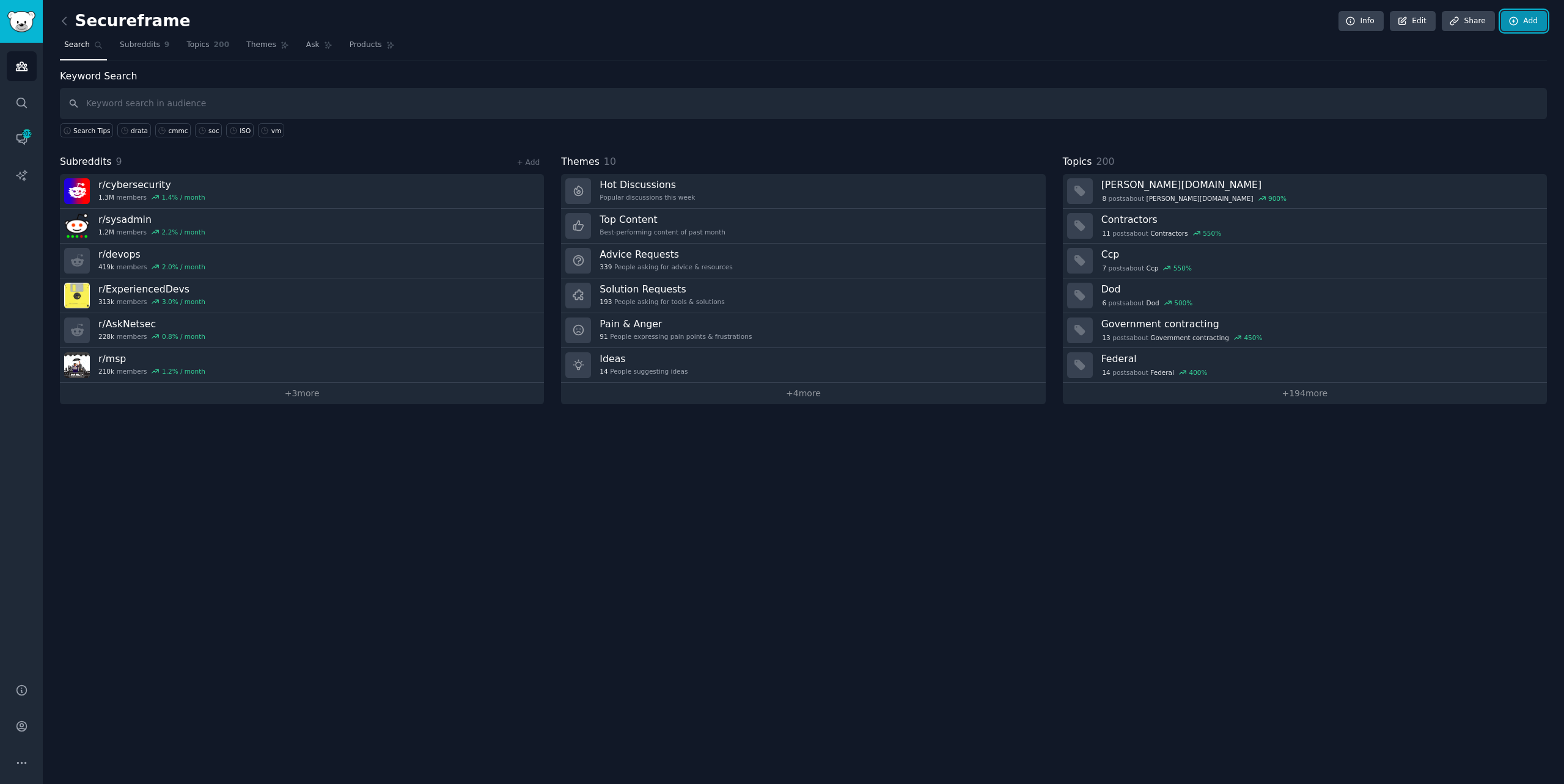
click at [1530, 13] on link "Add" at bounding box center [1524, 21] width 46 height 21
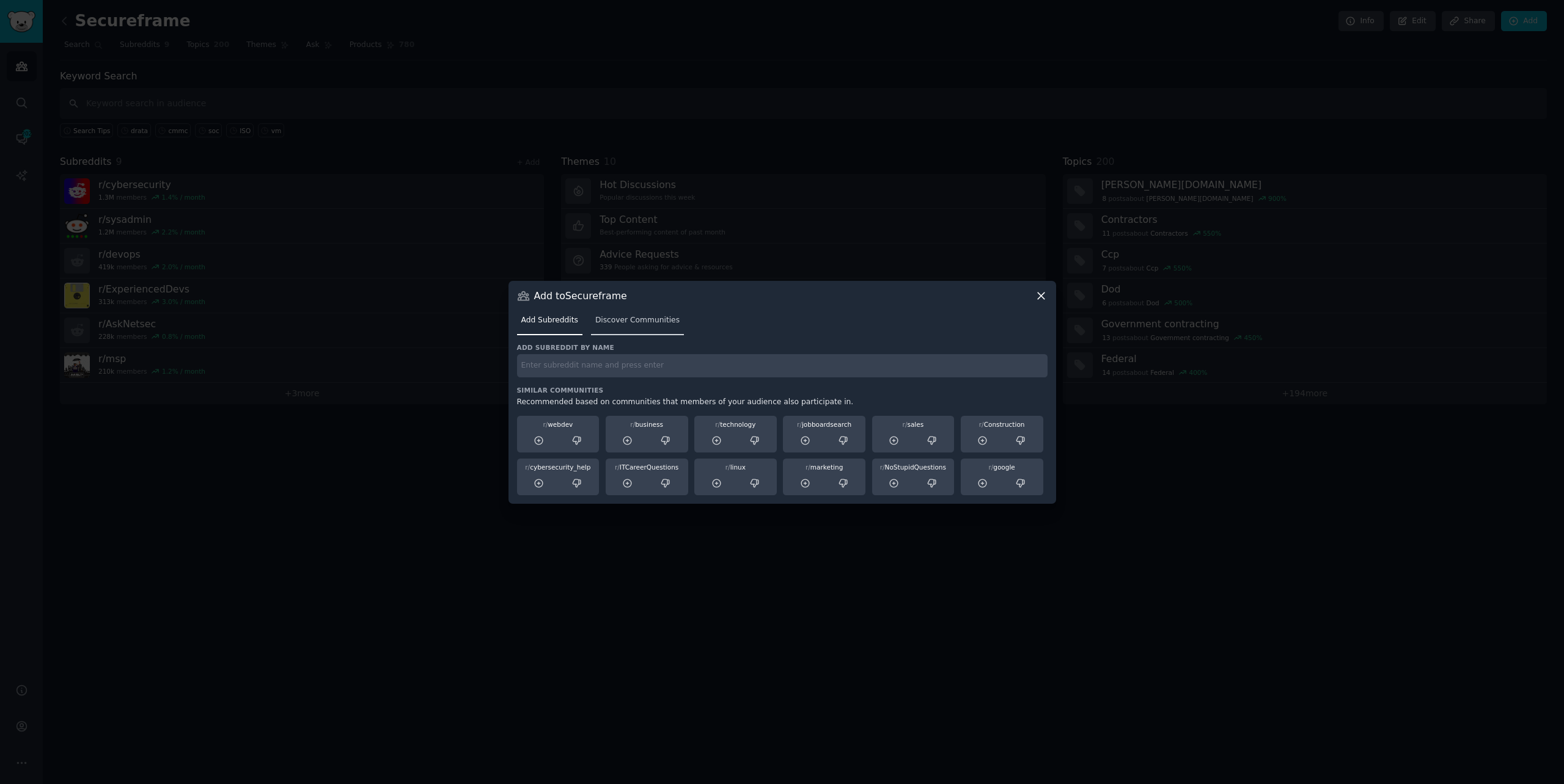
click at [627, 321] on span "Discover Communities" at bounding box center [638, 321] width 84 height 11
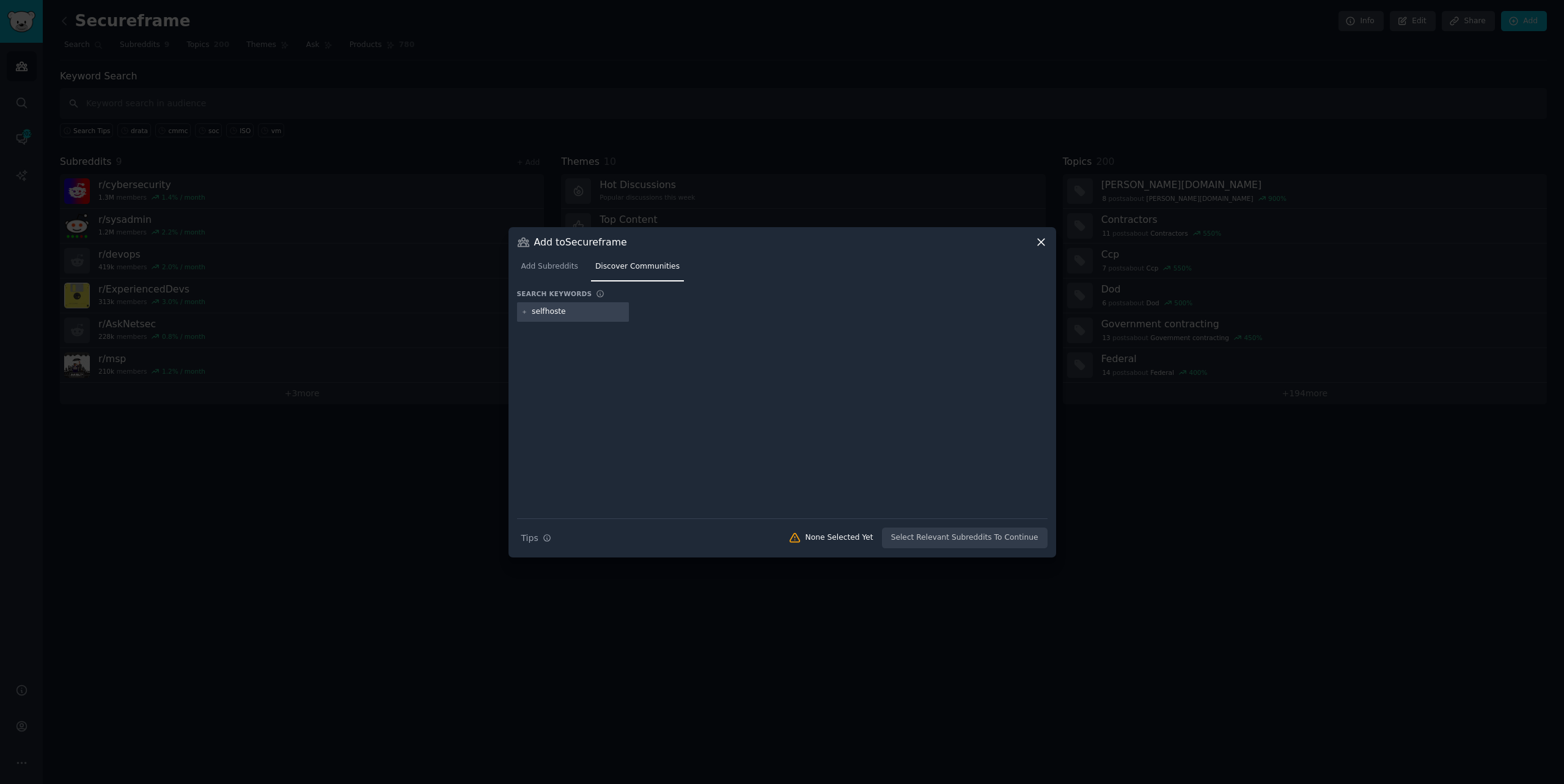
type input "selfhosted"
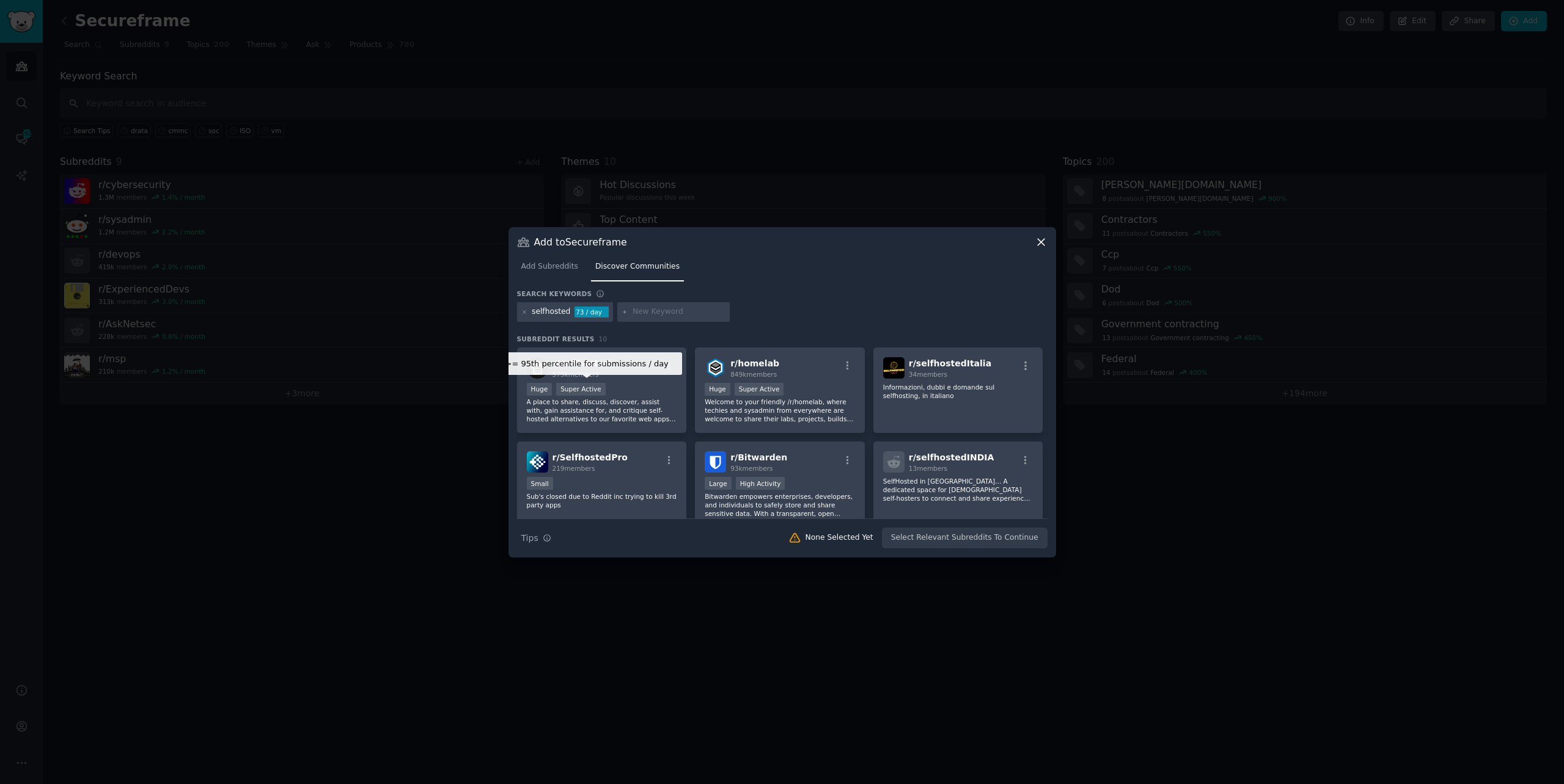
click at [580, 390] on div "Super Active" at bounding box center [581, 389] width 50 height 13
click at [1004, 531] on button "Add to Audience" at bounding box center [1007, 538] width 80 height 21
